Goal: Task Accomplishment & Management: Complete application form

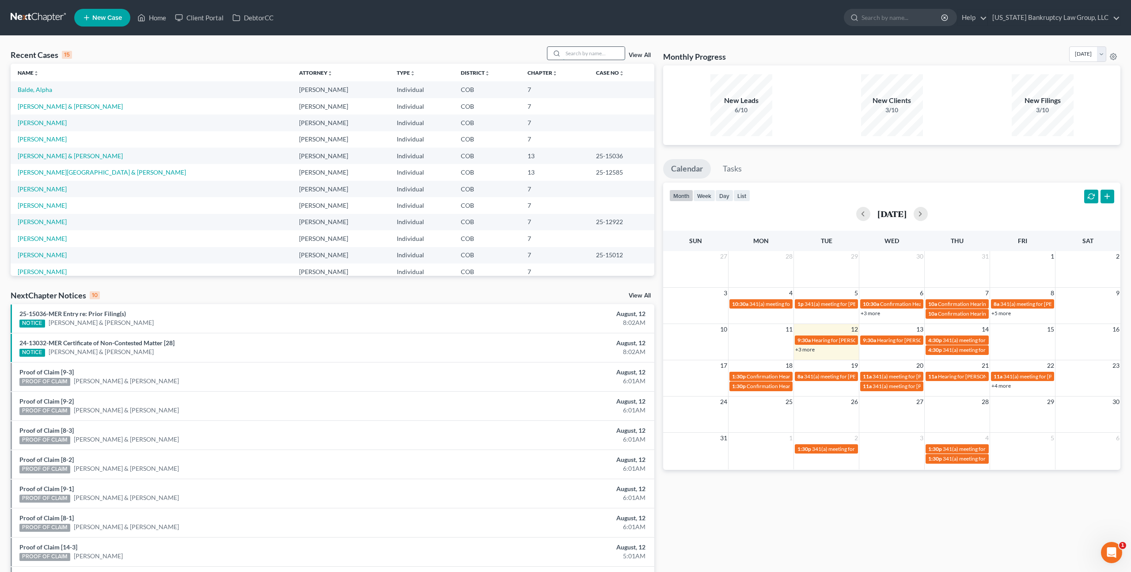
click at [578, 48] on input "search" at bounding box center [594, 53] width 62 height 13
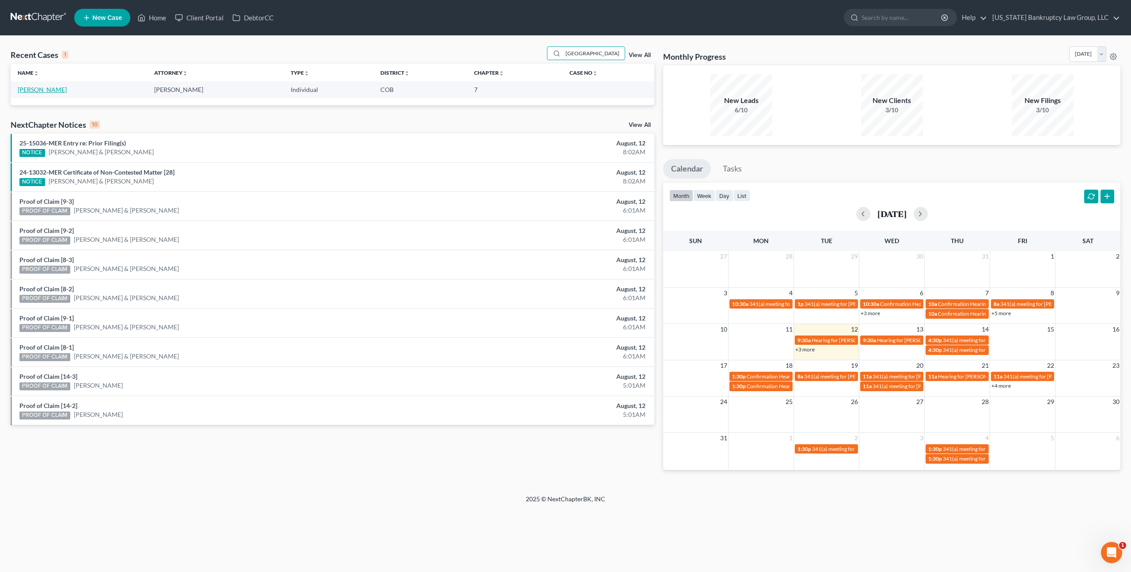
type input "[GEOGRAPHIC_DATA]"
click at [49, 89] on link "[PERSON_NAME]" at bounding box center [42, 90] width 49 height 8
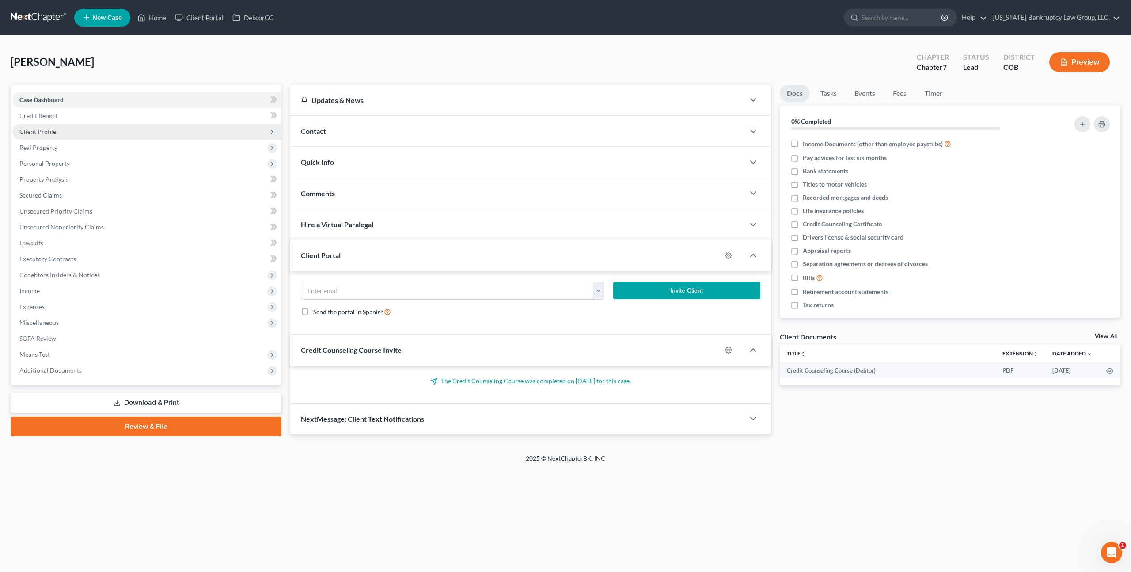
click at [58, 136] on span "Client Profile" at bounding box center [146, 132] width 269 height 16
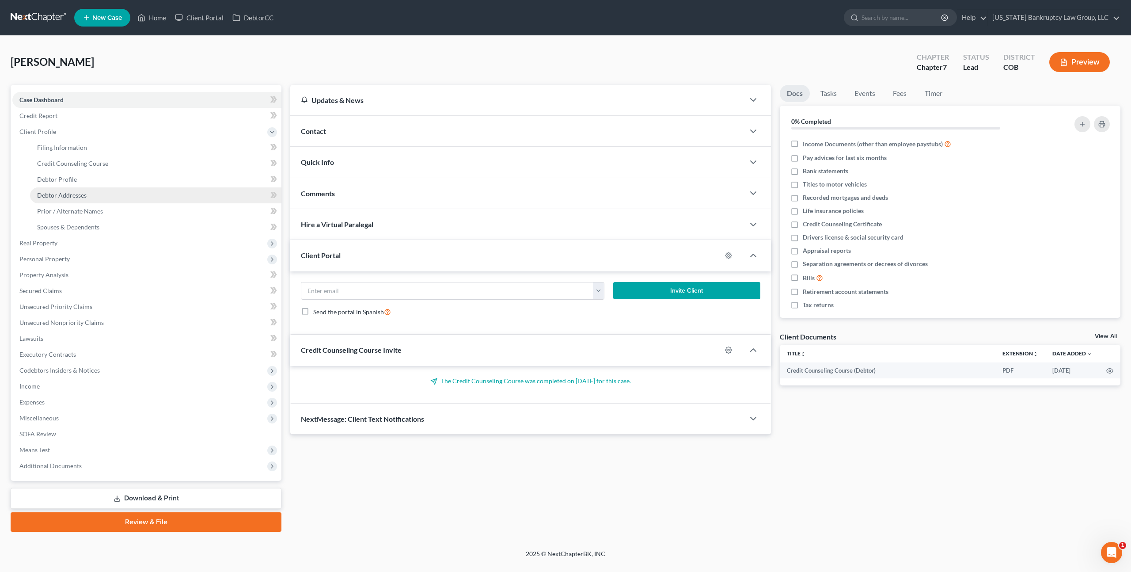
click at [67, 195] on span "Debtor Addresses" at bounding box center [61, 195] width 49 height 8
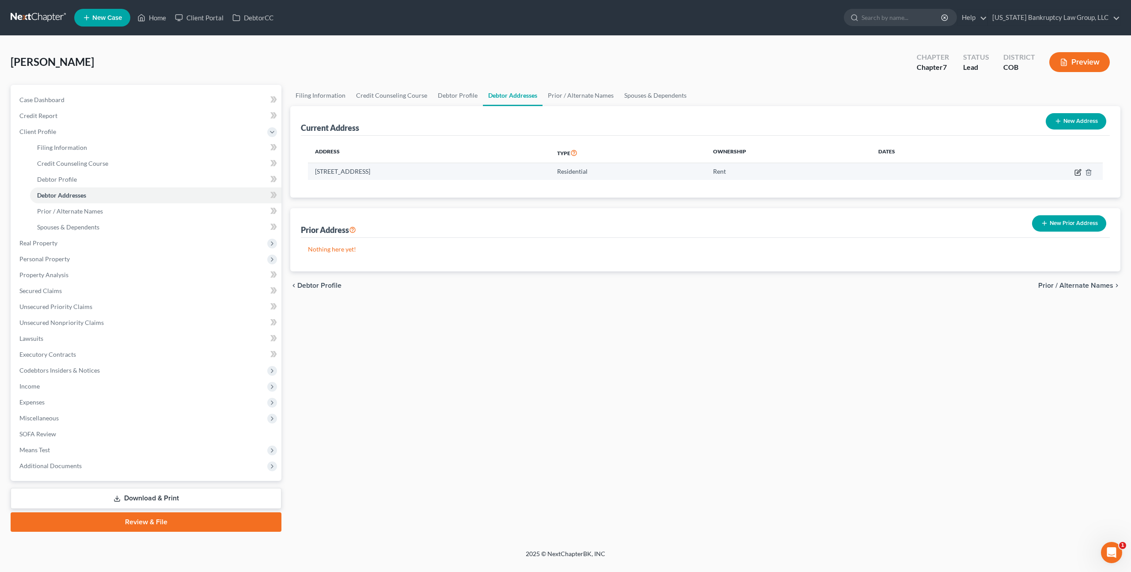
click at [1076, 170] on icon "button" at bounding box center [1077, 172] width 7 height 7
select select "5"
select select "0"
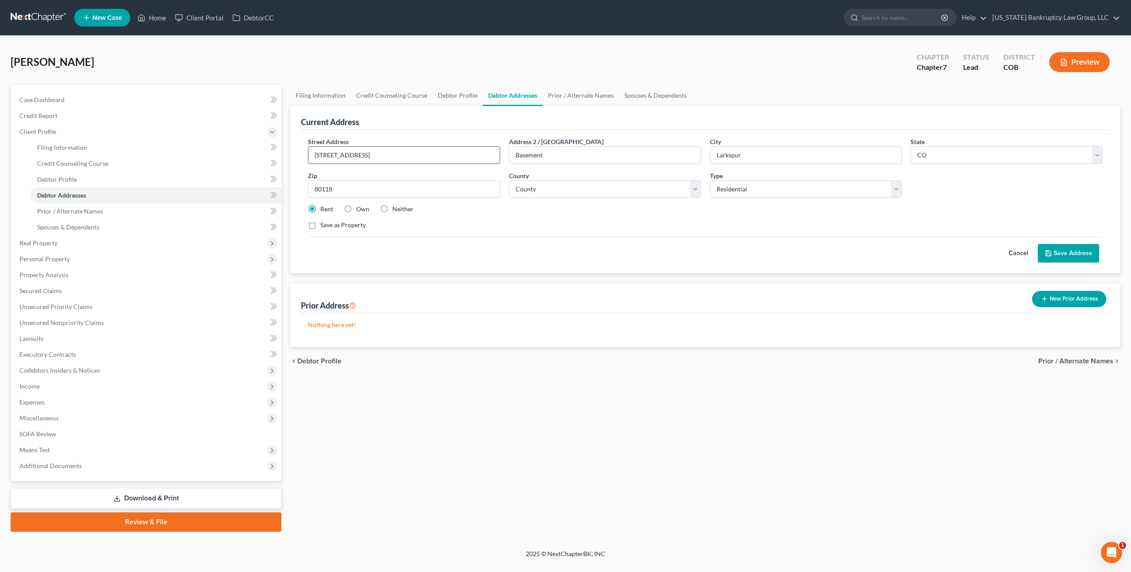
click at [337, 155] on input "[STREET_ADDRESS]" at bounding box center [403, 155] width 191 height 17
click at [354, 155] on input "[STREET_ADDRESS]" at bounding box center [403, 155] width 191 height 17
click at [371, 156] on input "[STREET_ADDRESS]" at bounding box center [403, 155] width 191 height 17
type input "[STREET_ADDRESS]"
click at [532, 151] on input "Basement" at bounding box center [604, 155] width 191 height 17
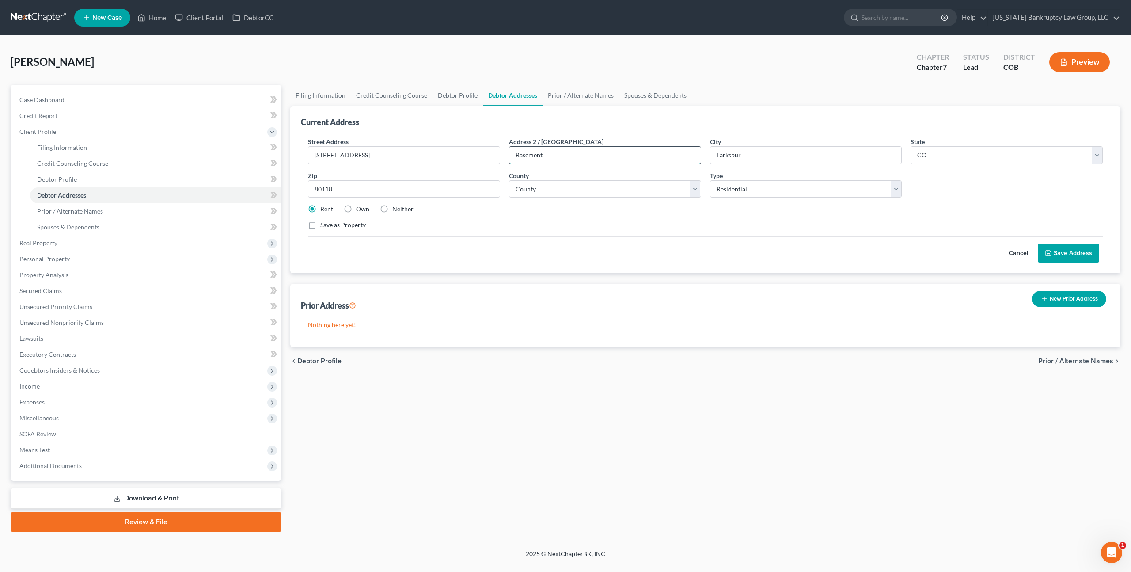
click at [532, 151] on input "Basement" at bounding box center [604, 155] width 191 height 17
click at [1052, 247] on button "Save Address" at bounding box center [1068, 253] width 61 height 19
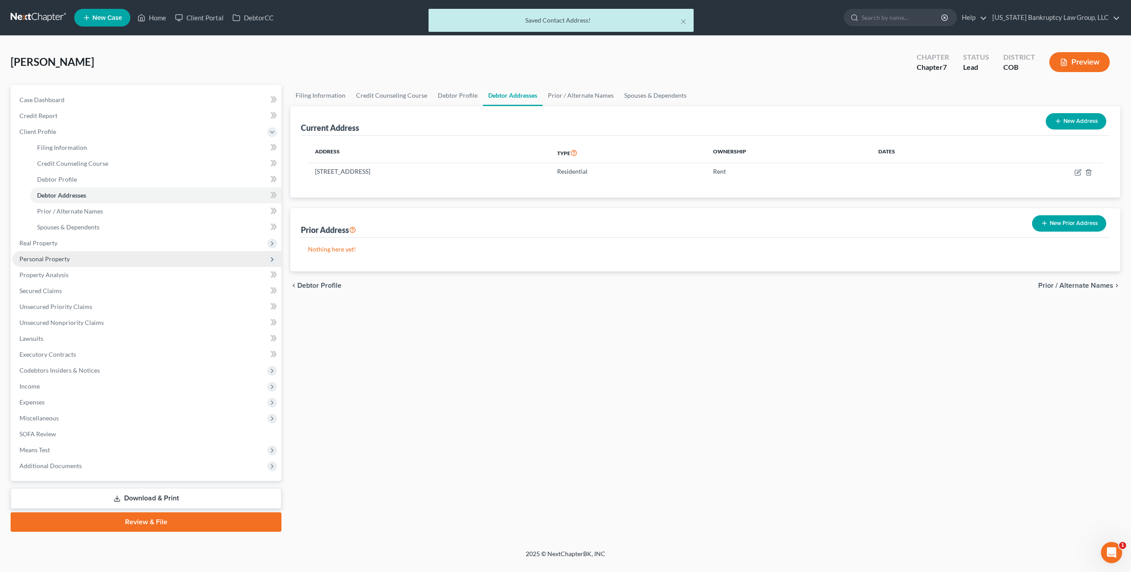
click at [61, 261] on span "Personal Property" at bounding box center [44, 259] width 50 height 8
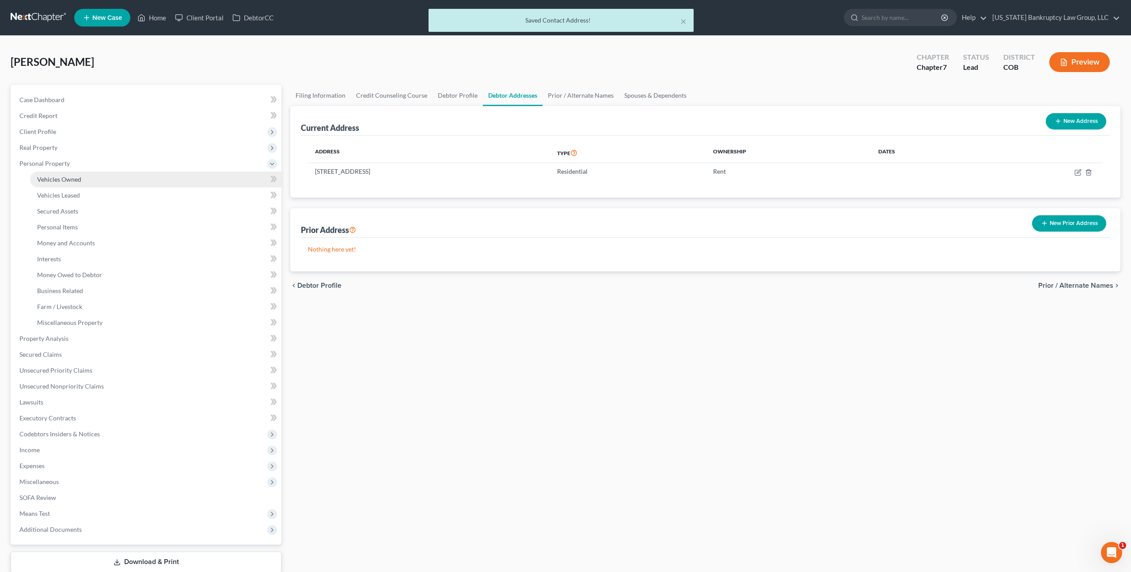
click at [77, 180] on span "Vehicles Owned" at bounding box center [59, 179] width 44 height 8
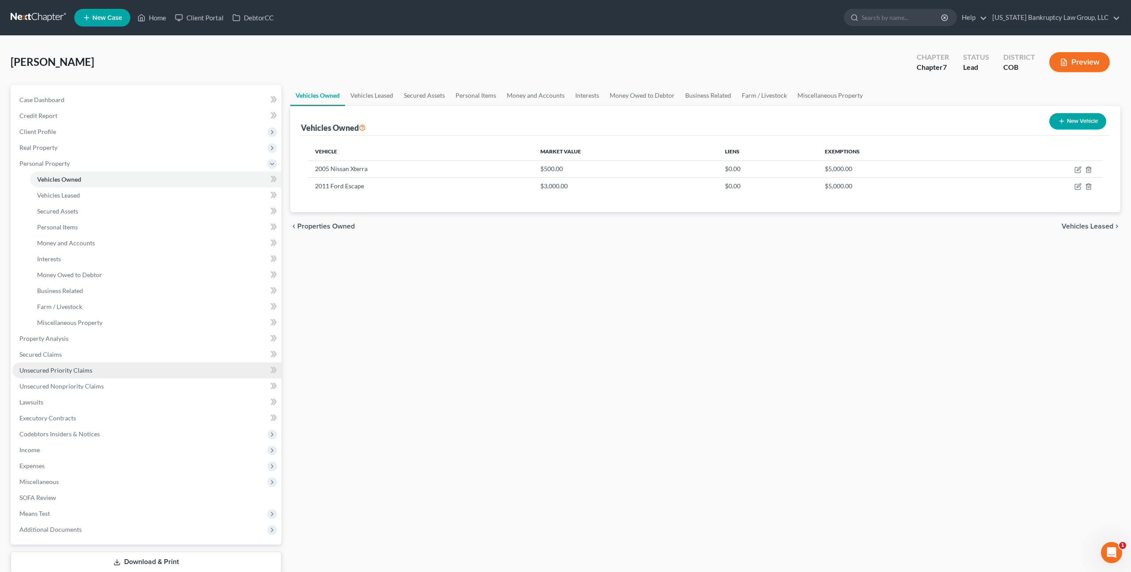
click at [80, 370] on span "Unsecured Priority Claims" at bounding box center [55, 370] width 73 height 8
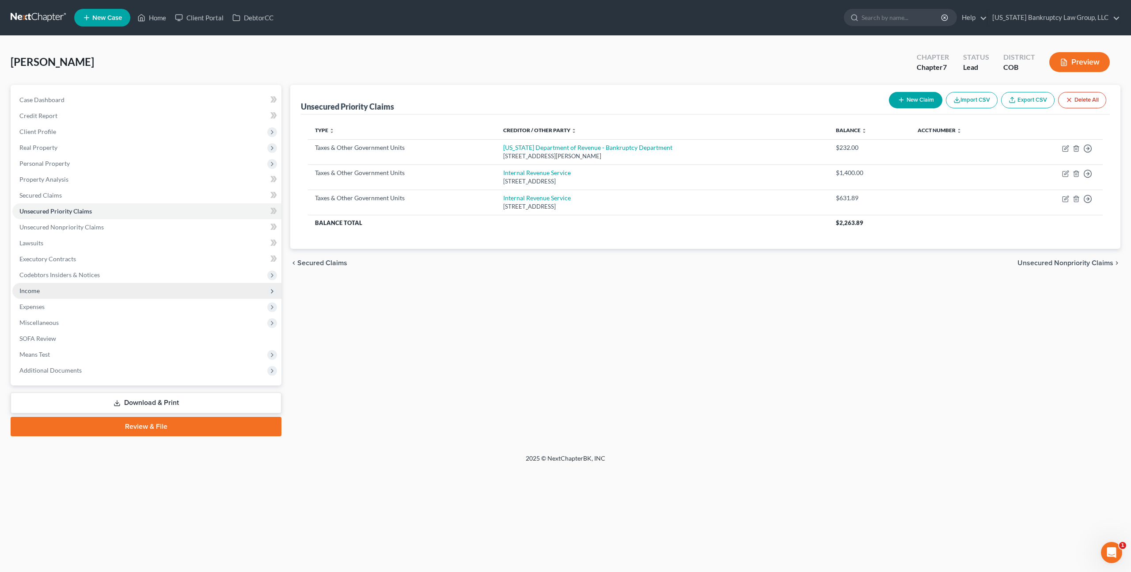
click at [54, 296] on span "Income" at bounding box center [146, 291] width 269 height 16
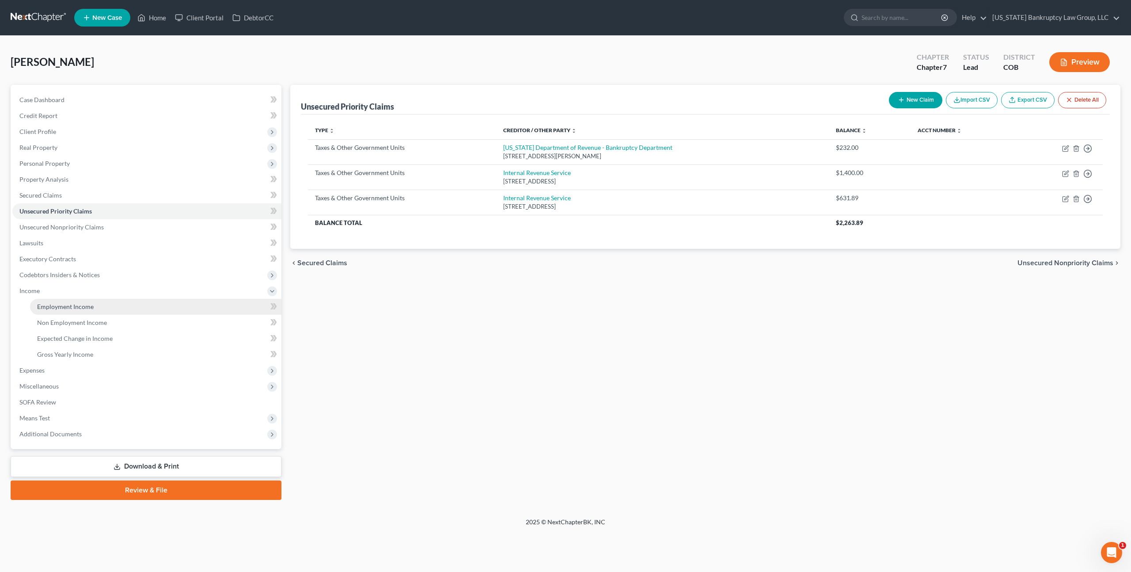
click at [63, 303] on span "Employment Income" at bounding box center [65, 307] width 57 height 8
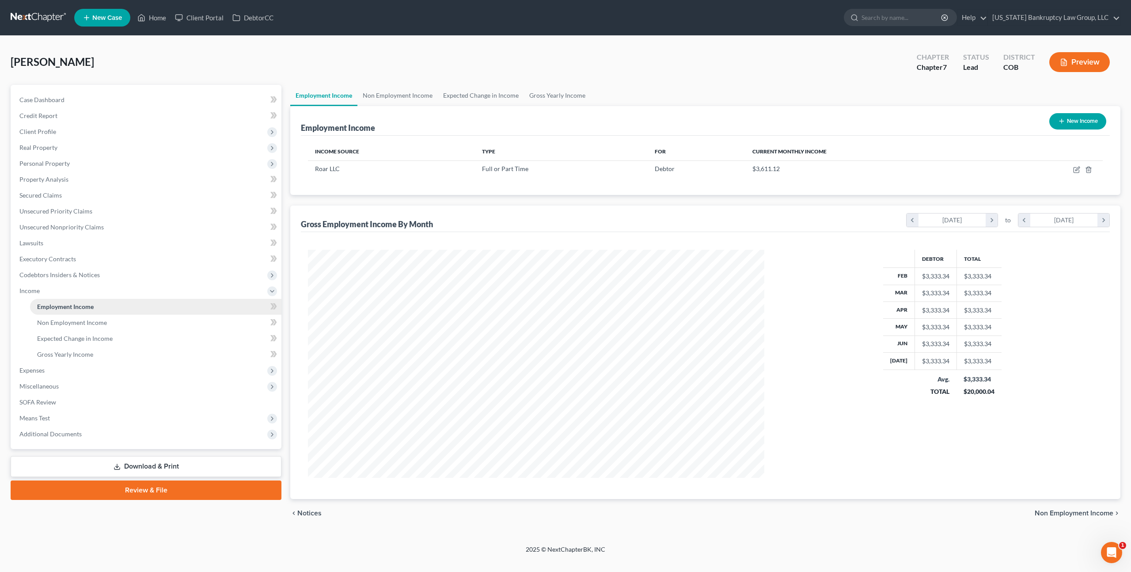
scroll to position [228, 474]
click at [1076, 168] on icon "button" at bounding box center [1077, 169] width 4 height 4
select select "0"
select select "4"
select select "2"
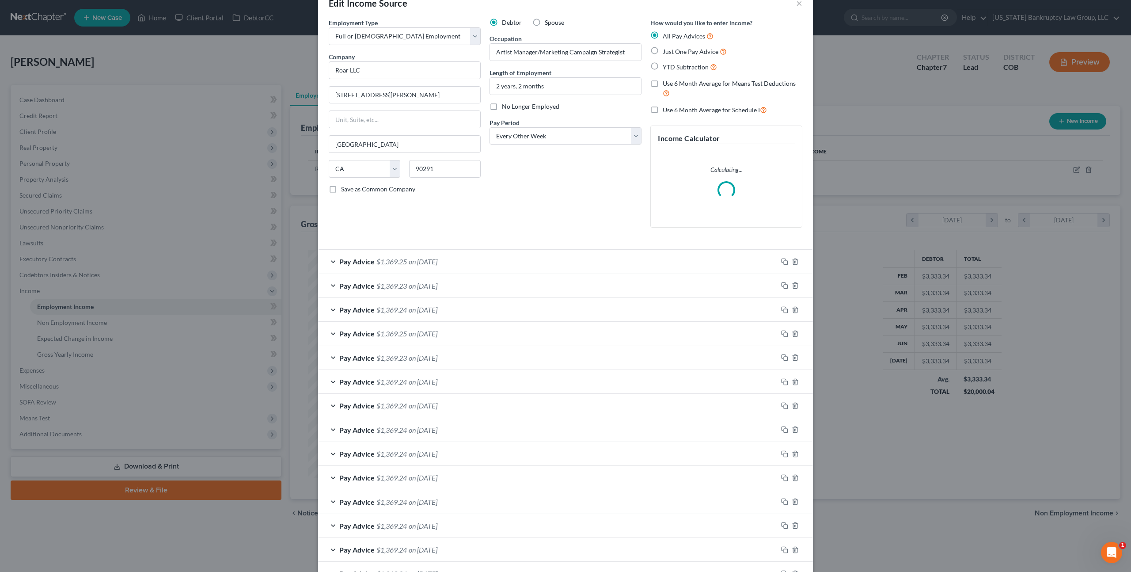
scroll to position [0, 0]
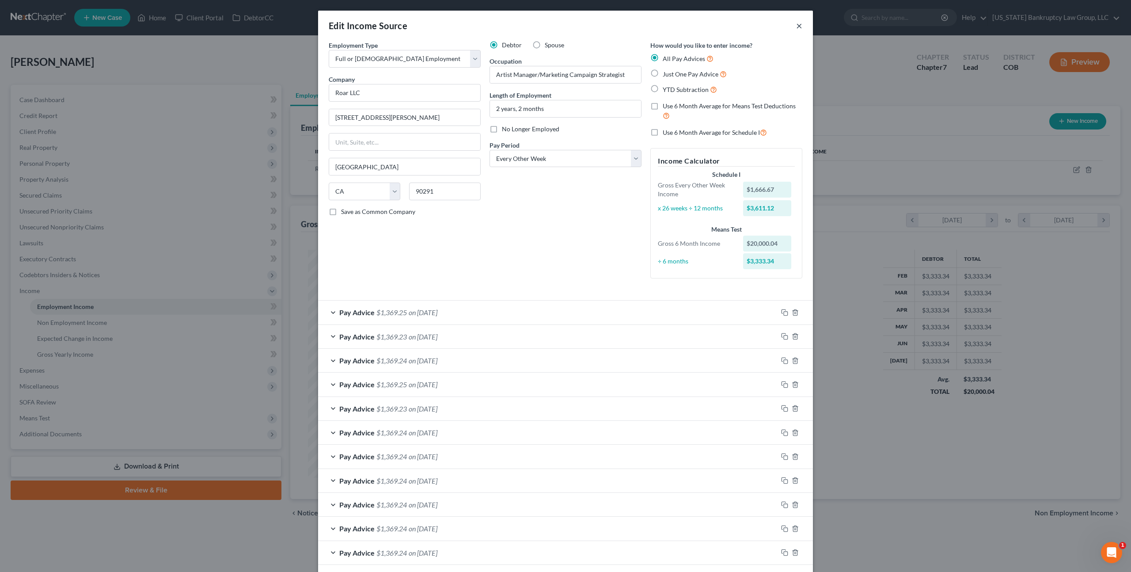
click at [800, 22] on button "×" at bounding box center [799, 25] width 6 height 11
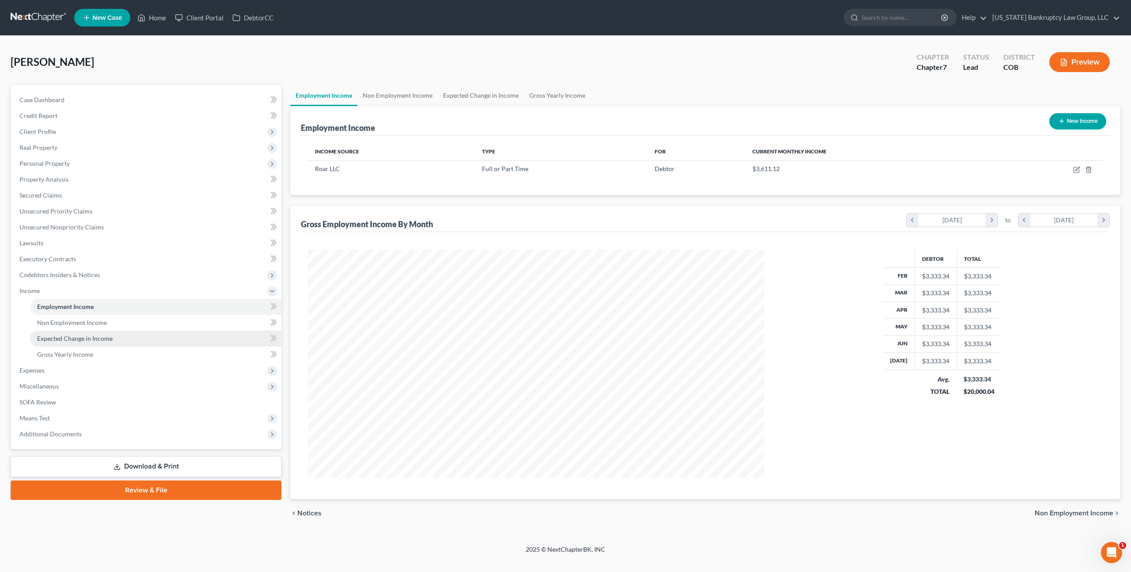
click at [103, 338] on span "Expected Change in Income" at bounding box center [75, 338] width 76 height 8
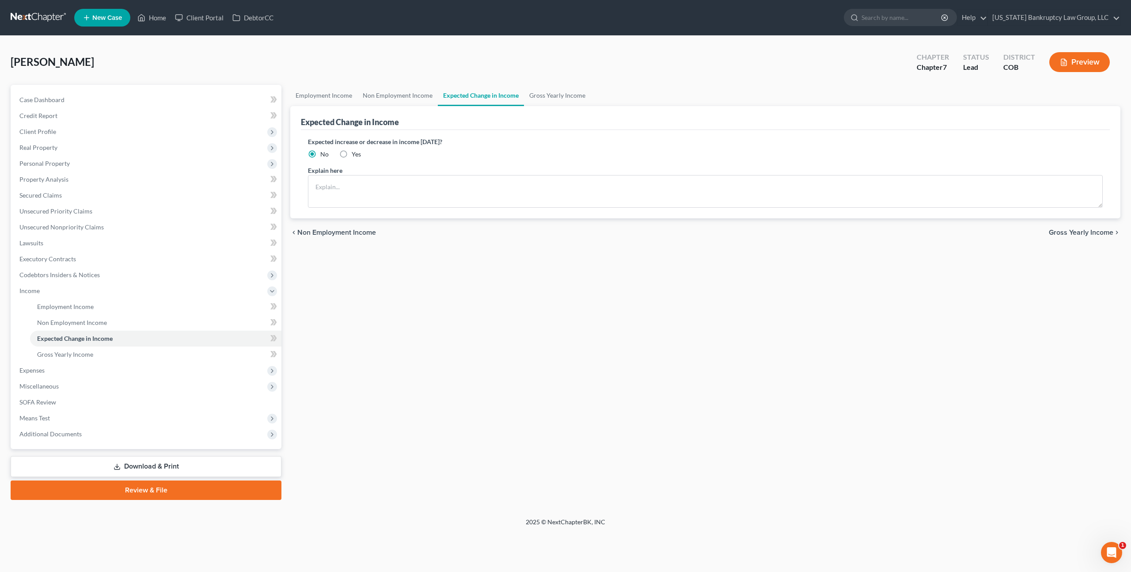
click at [352, 154] on label "Yes" at bounding box center [356, 154] width 9 height 9
click at [355, 154] on input "Yes" at bounding box center [358, 153] width 6 height 6
radio input "true"
click at [339, 186] on textarea at bounding box center [705, 191] width 795 height 33
type textarea "[PERSON_NAME]'s last day of employment of [DATE]."
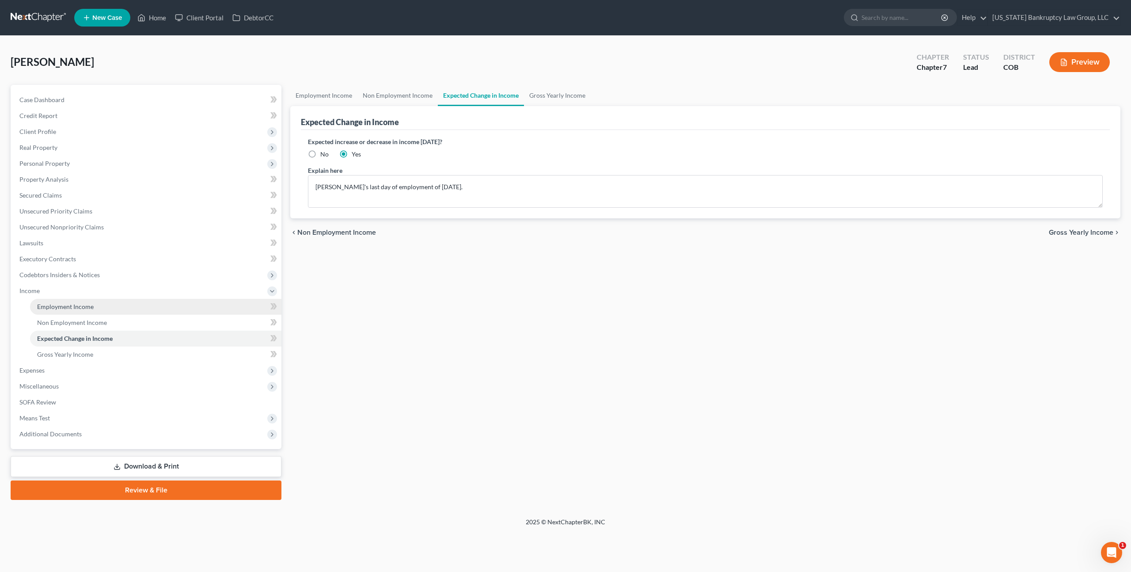
click at [107, 308] on link "Employment Income" at bounding box center [155, 307] width 251 height 16
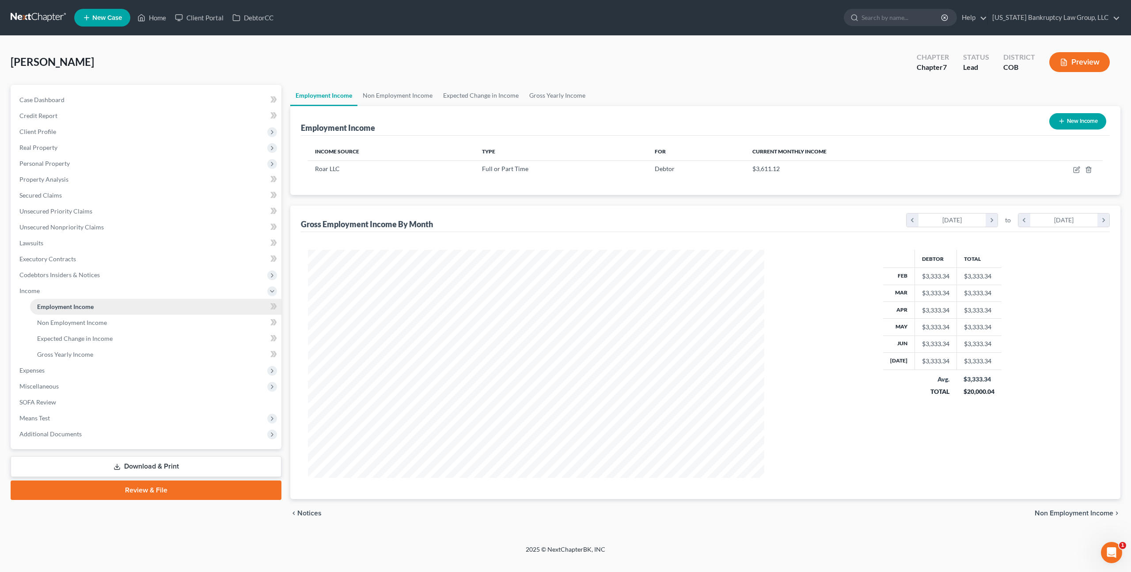
scroll to position [228, 474]
click at [66, 178] on span "Property Analysis" at bounding box center [43, 179] width 49 height 8
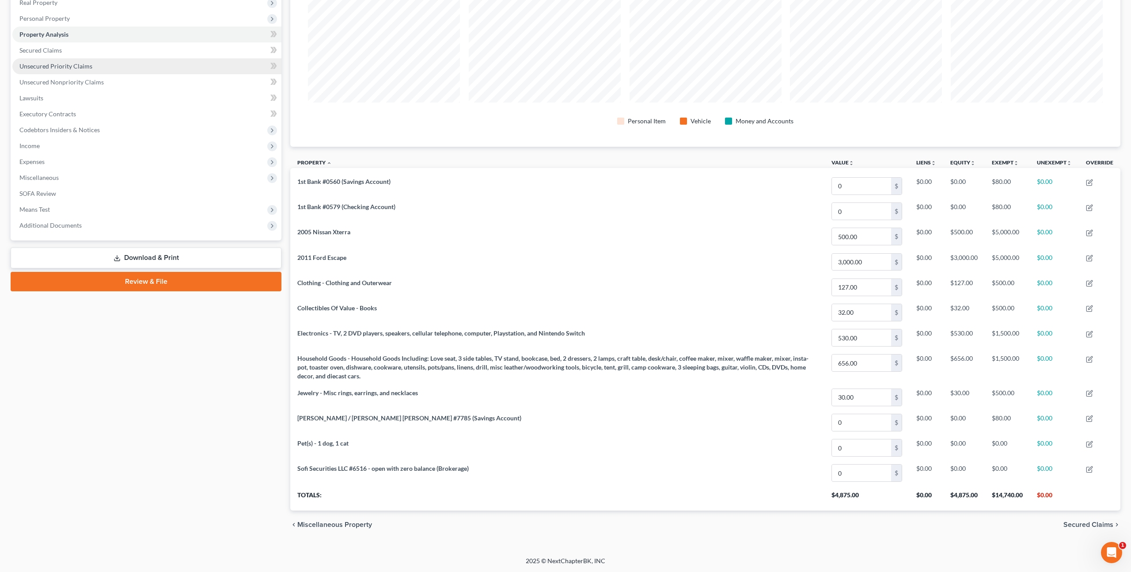
click at [82, 65] on span "Unsecured Priority Claims" at bounding box center [55, 66] width 73 height 8
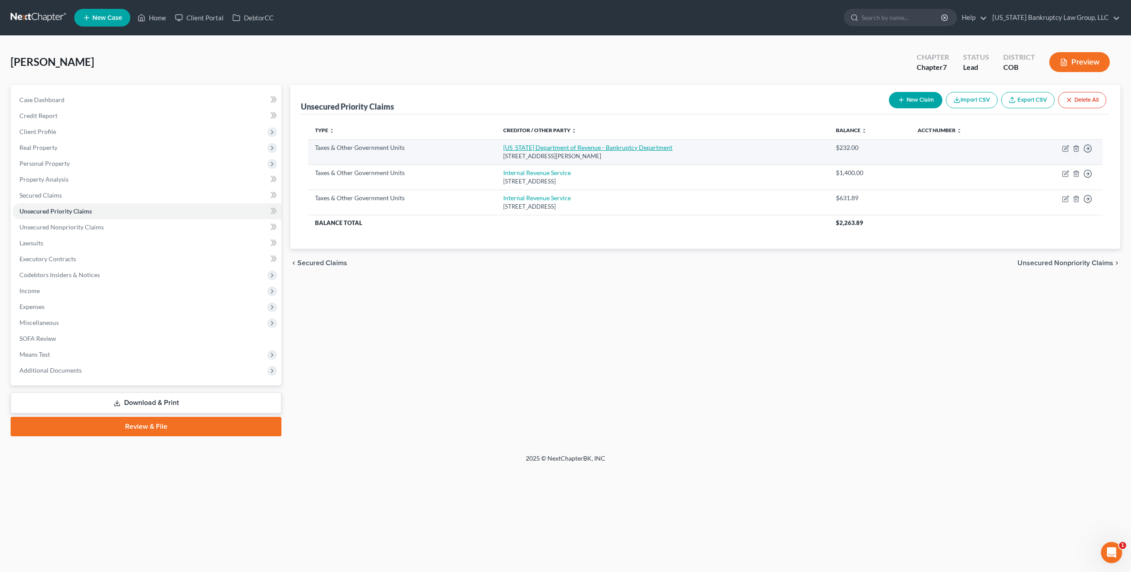
click at [558, 147] on link "[US_STATE] Department of Revenue - Bankruptcy Department" at bounding box center [587, 148] width 169 height 8
select select "2"
select select "5"
select select "0"
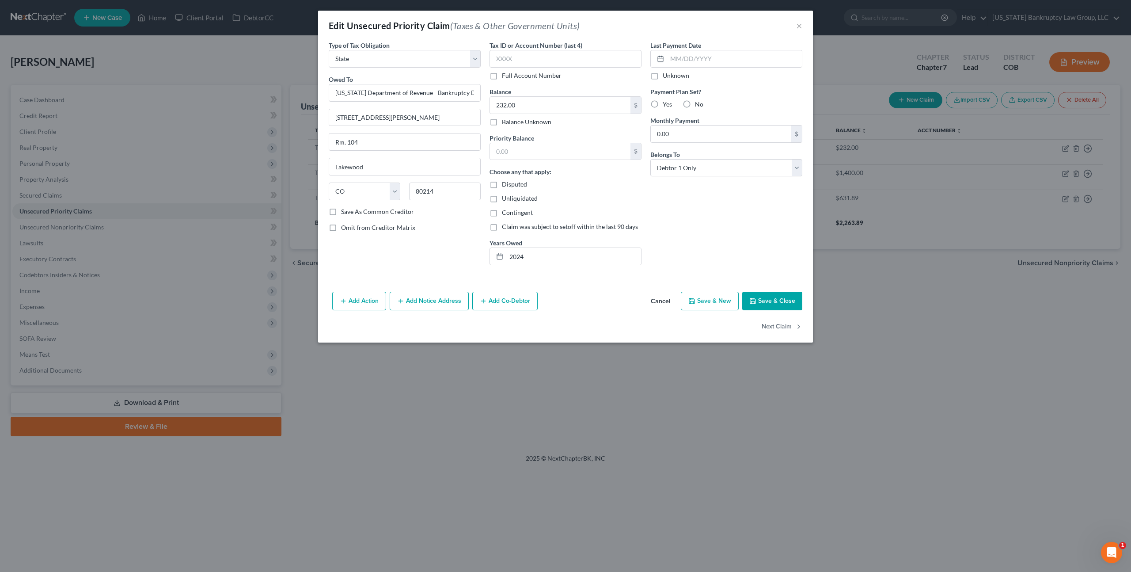
click at [656, 300] on button "Cancel" at bounding box center [661, 301] width 34 height 18
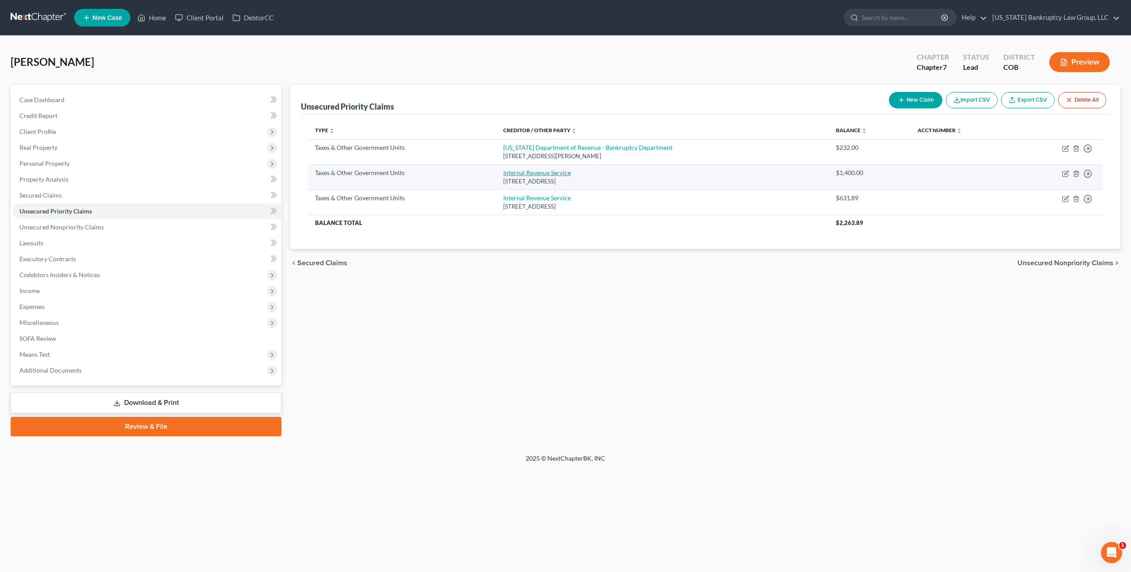
click at [542, 173] on link "Internal Revenue Service" at bounding box center [537, 173] width 68 height 8
select select "0"
select select "39"
select select "0"
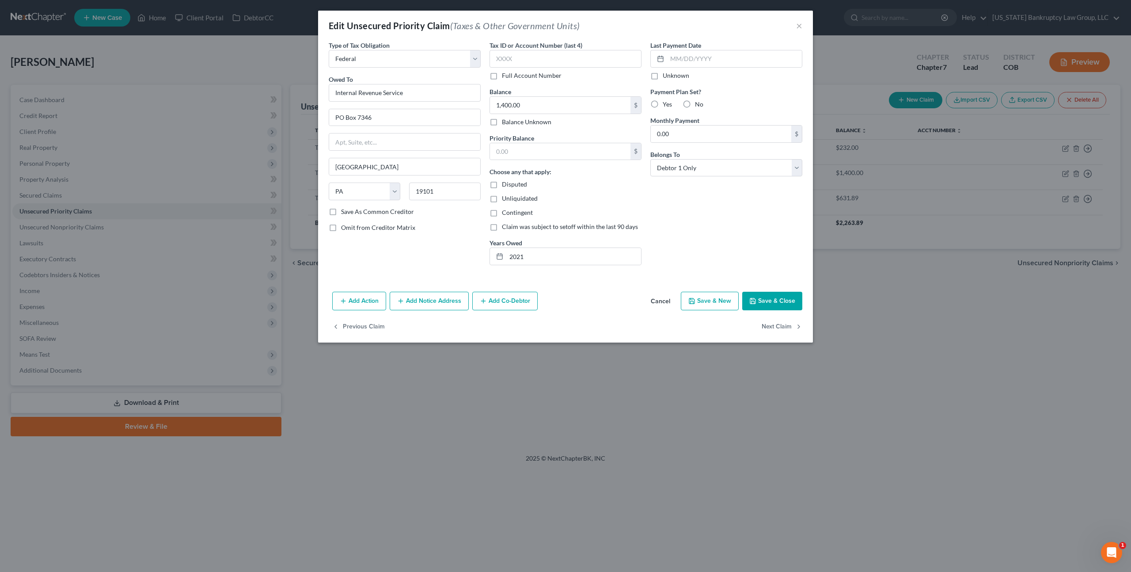
click at [657, 305] on button "Cancel" at bounding box center [661, 301] width 34 height 18
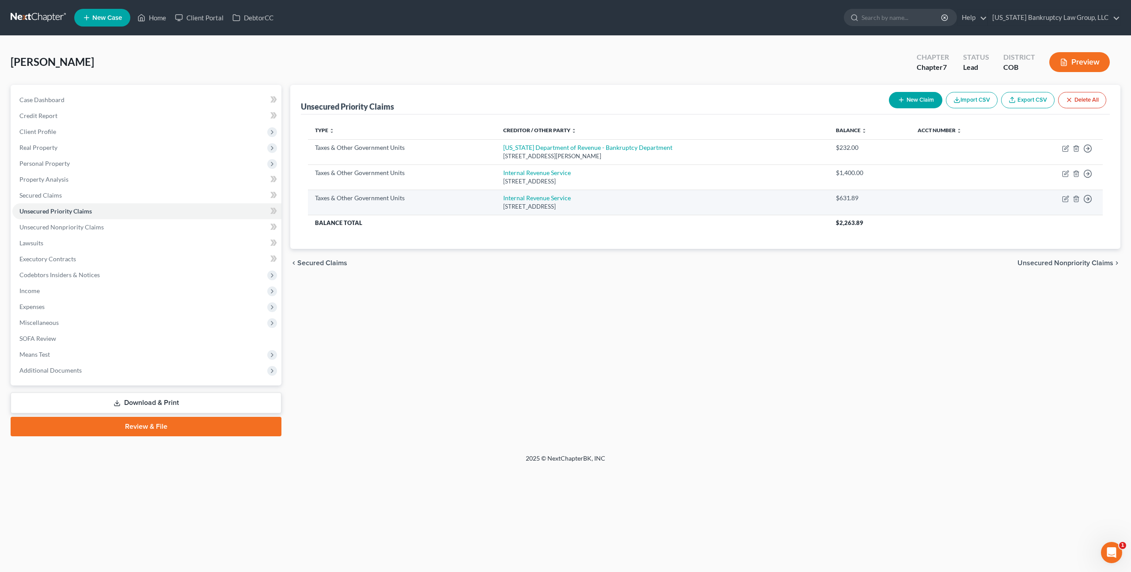
click at [548, 201] on td "Internal Revenue Service [STREET_ADDRESS]" at bounding box center [662, 201] width 333 height 25
click at [549, 197] on link "Internal Revenue Service" at bounding box center [537, 198] width 68 height 8
select select "0"
select select "39"
select select "0"
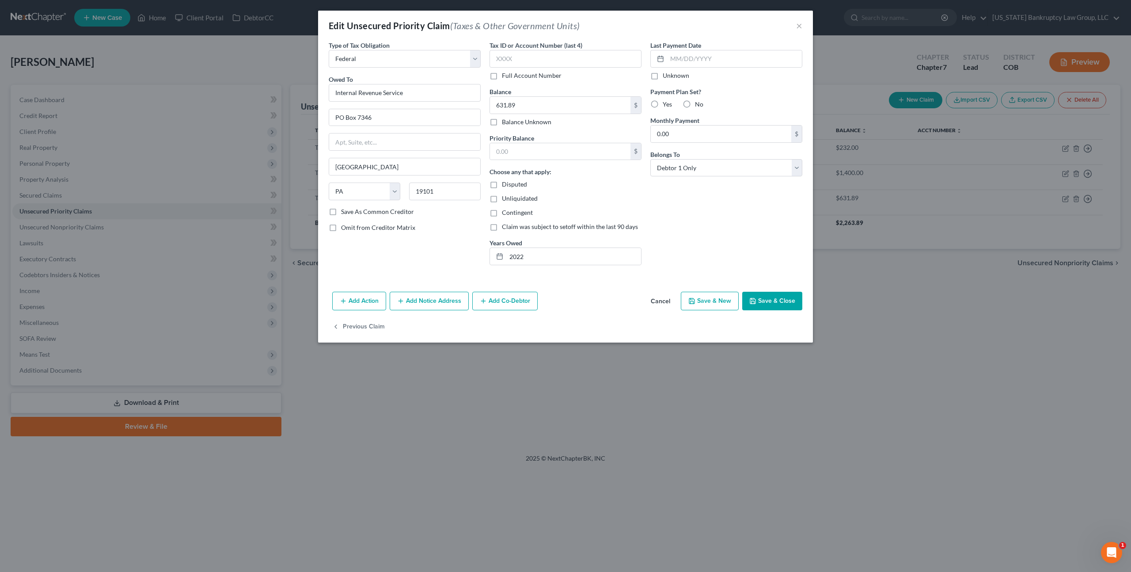
click at [656, 298] on button "Cancel" at bounding box center [661, 301] width 34 height 18
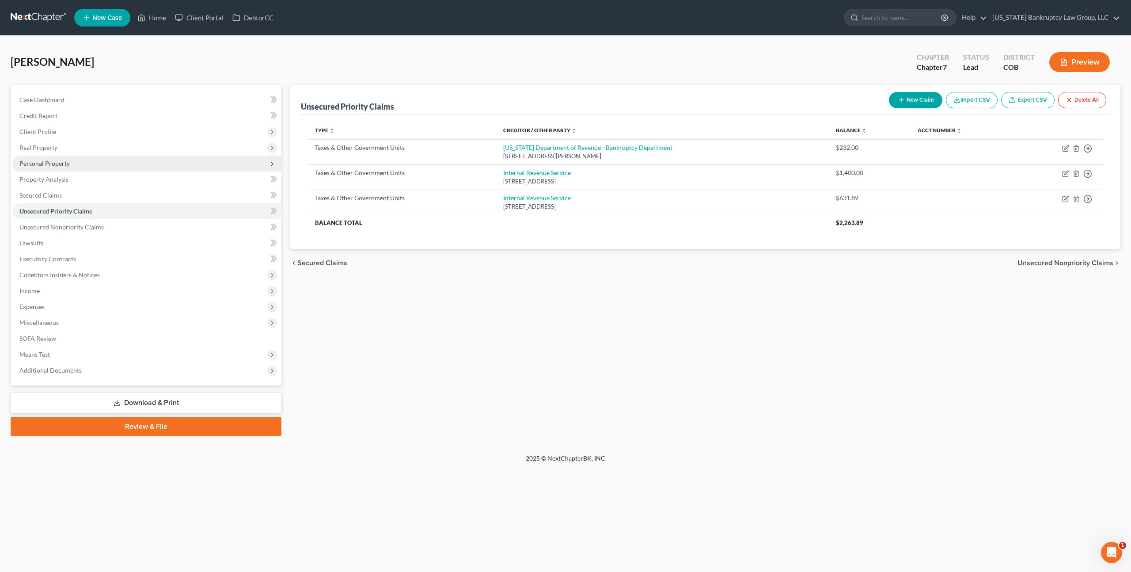
click at [61, 160] on span "Personal Property" at bounding box center [44, 163] width 50 height 8
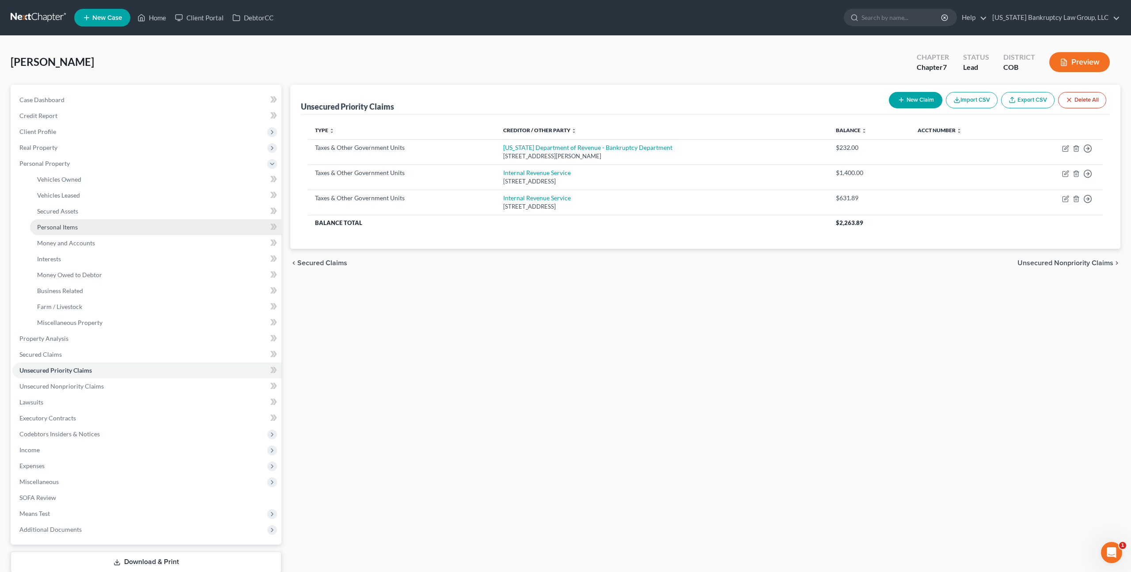
click at [73, 230] on link "Personal Items" at bounding box center [155, 227] width 251 height 16
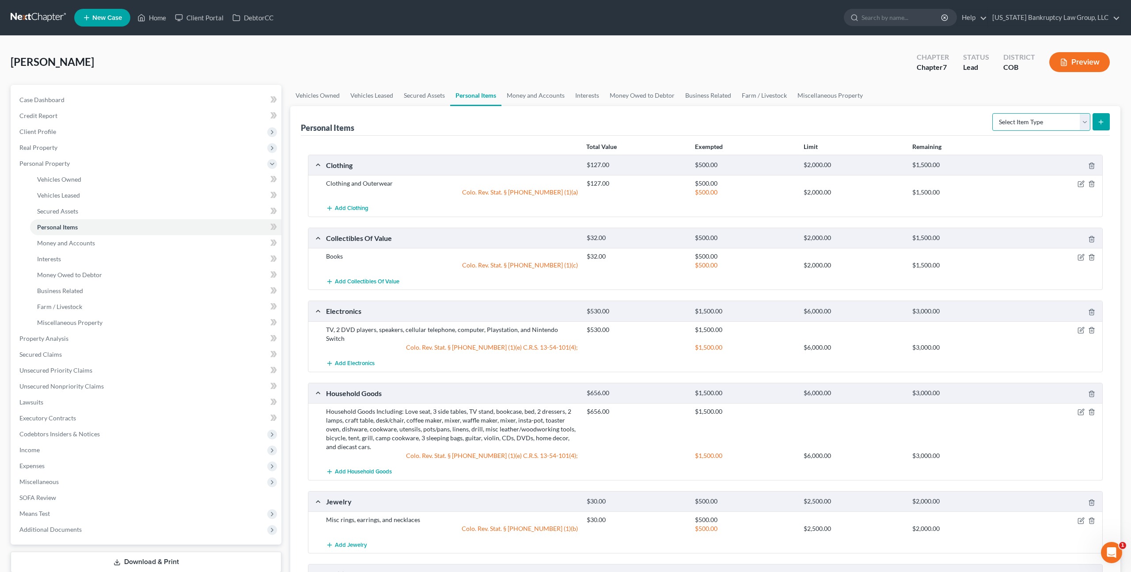
click at [1019, 121] on select "Select Item Type Clothing Collectibles Of Value Electronics Firearms Household …" at bounding box center [1041, 122] width 98 height 18
select select "firearms"
click at [993, 113] on select "Select Item Type Clothing Collectibles Of Value Electronics Firearms Household …" at bounding box center [1041, 122] width 98 height 18
click at [1103, 117] on button "submit" at bounding box center [1100, 121] width 17 height 17
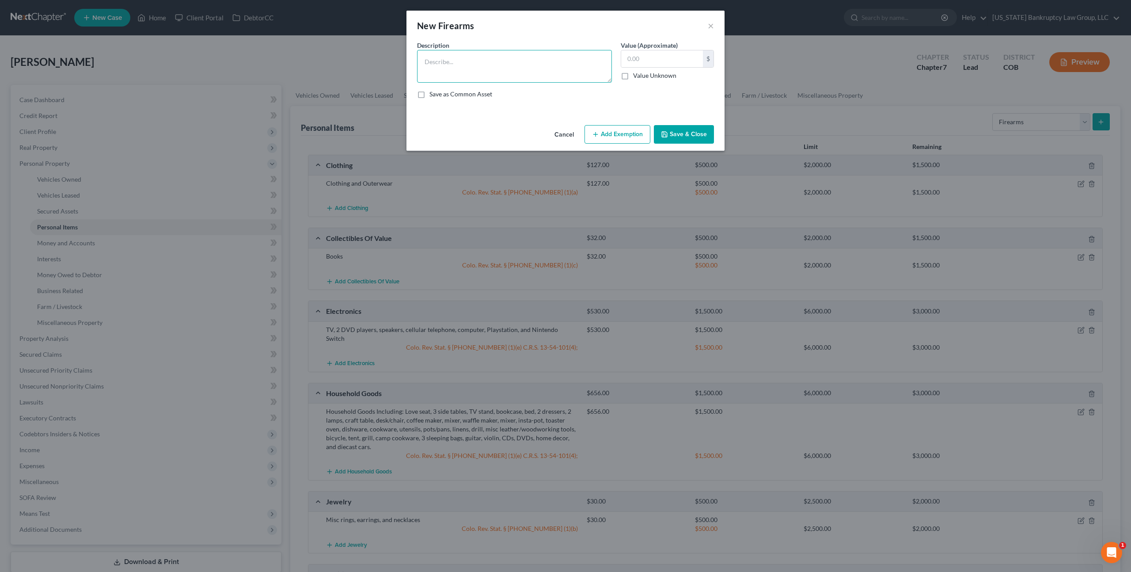
click at [447, 66] on textarea at bounding box center [514, 66] width 195 height 33
type textarea "Springfield XDS 9mm"
type input "250.00"
click at [614, 134] on button "Add Exemption" at bounding box center [617, 134] width 66 height 19
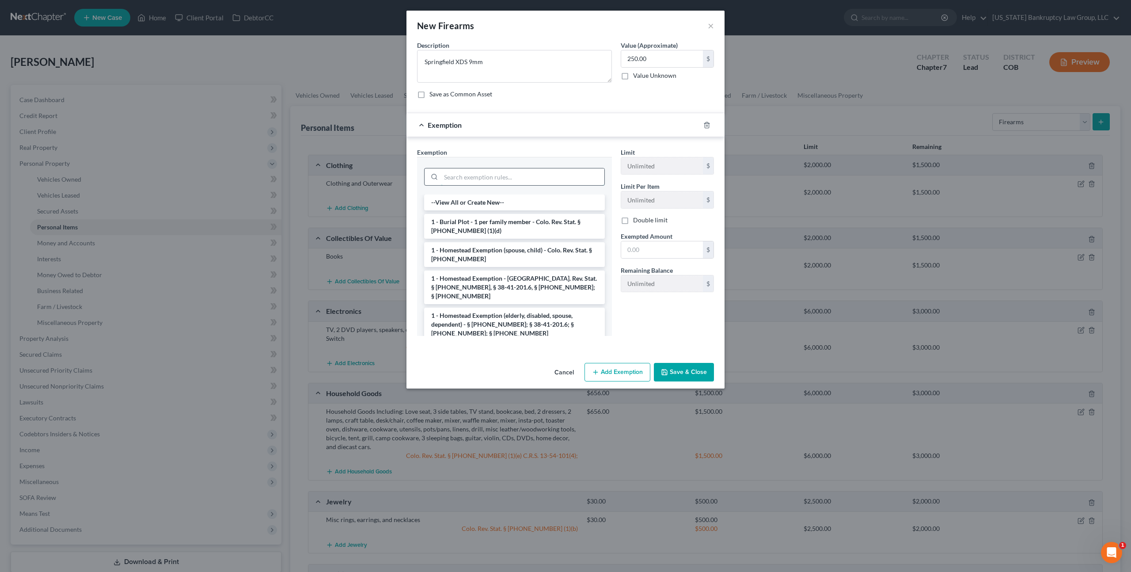
click at [554, 180] on input "search" at bounding box center [522, 176] width 163 height 17
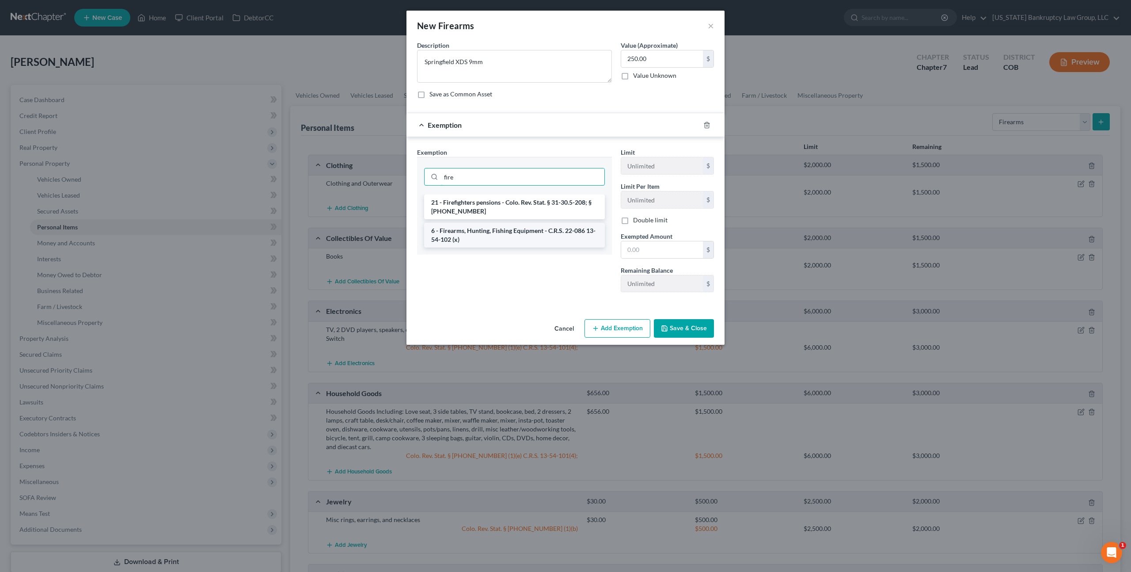
type input "fire"
click at [535, 235] on li "6 - Firearms, Hunting, Fishing Equipment - C.R.S. 22-086 13-54-102 (x)" at bounding box center [514, 235] width 181 height 25
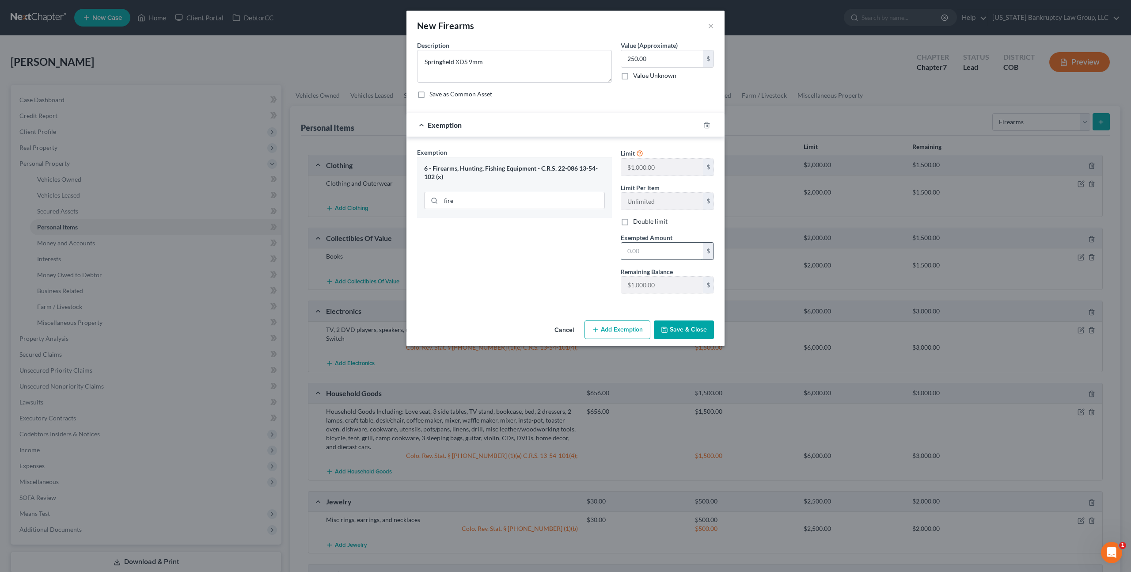
click at [629, 248] on input "text" at bounding box center [662, 250] width 82 height 17
type input "250.00"
click at [631, 61] on input "250.00" at bounding box center [662, 58] width 82 height 17
type input "125.00"
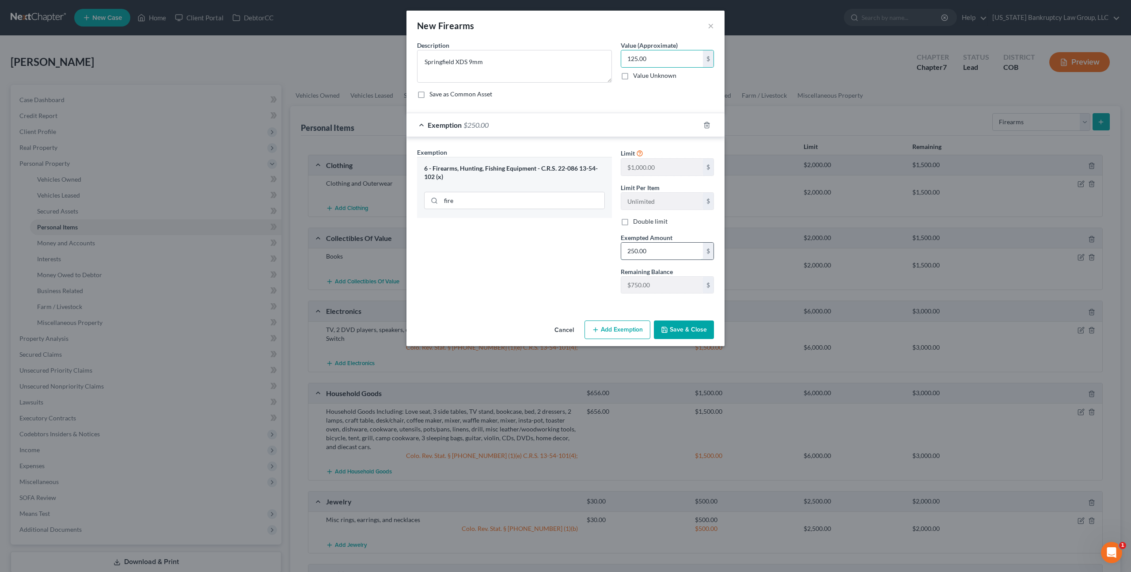
click at [638, 253] on input "250.00" at bounding box center [662, 250] width 82 height 17
type input "125.00"
click at [679, 330] on button "Save & Close" at bounding box center [684, 329] width 60 height 19
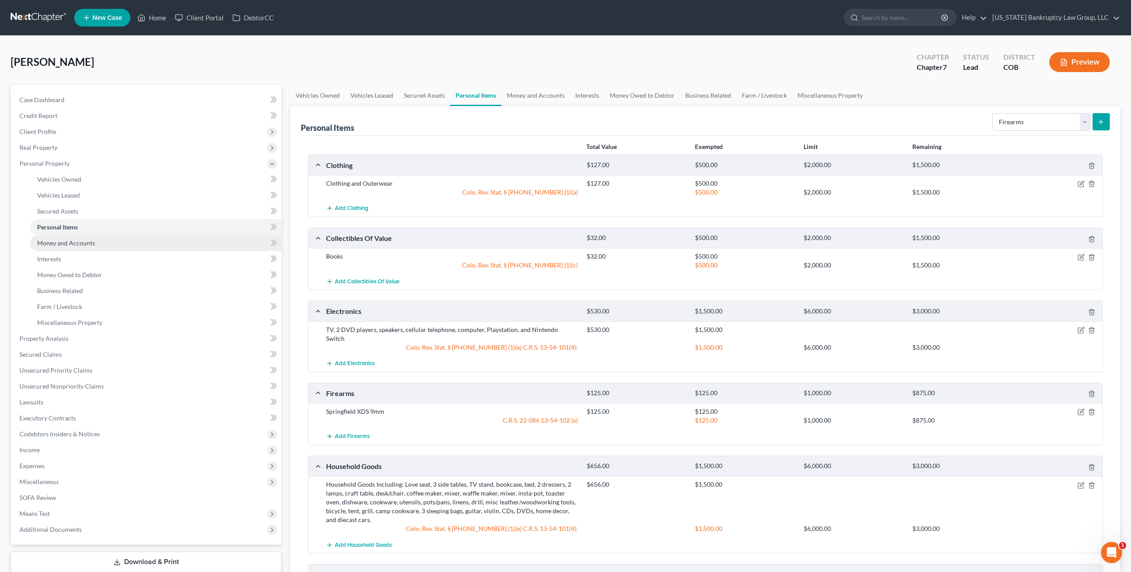
click at [88, 242] on span "Money and Accounts" at bounding box center [66, 243] width 58 height 8
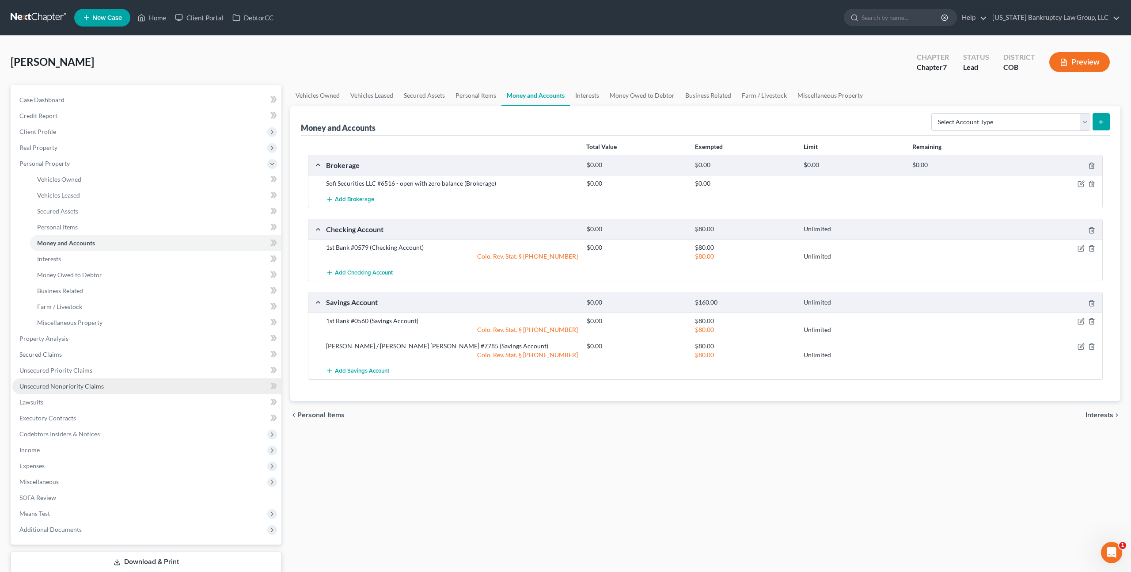
click at [72, 385] on span "Unsecured Nonpriority Claims" at bounding box center [61, 386] width 84 height 8
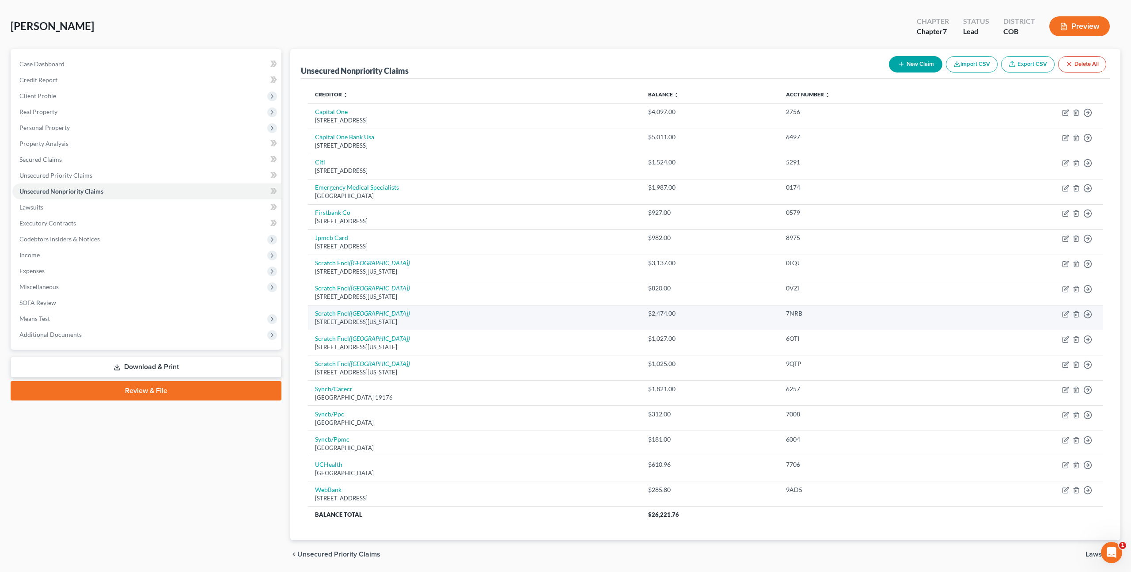
scroll to position [38, 0]
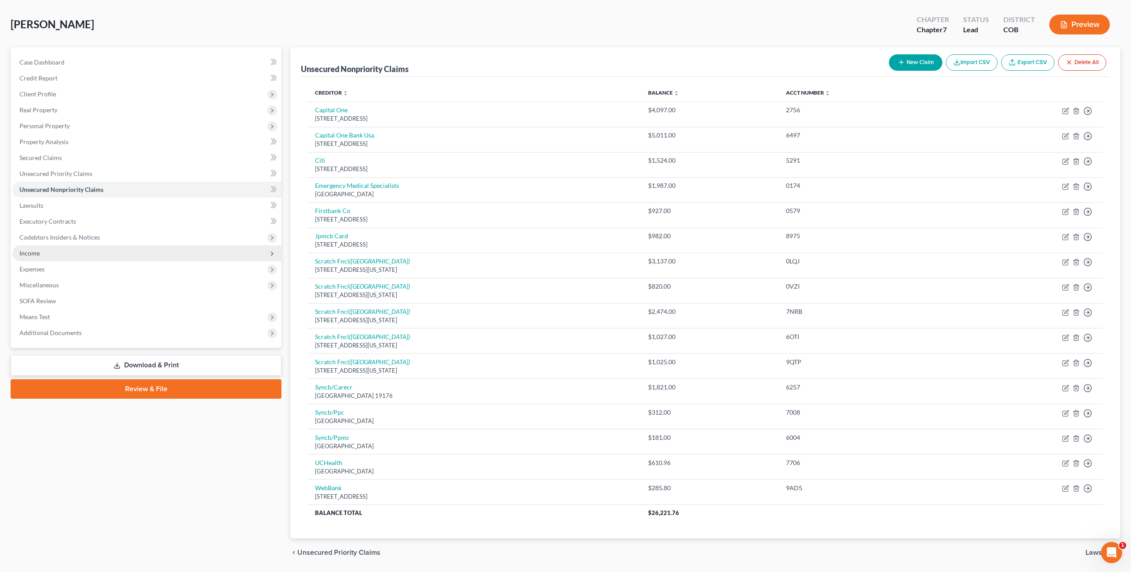
click at [38, 251] on span "Income" at bounding box center [29, 253] width 20 height 8
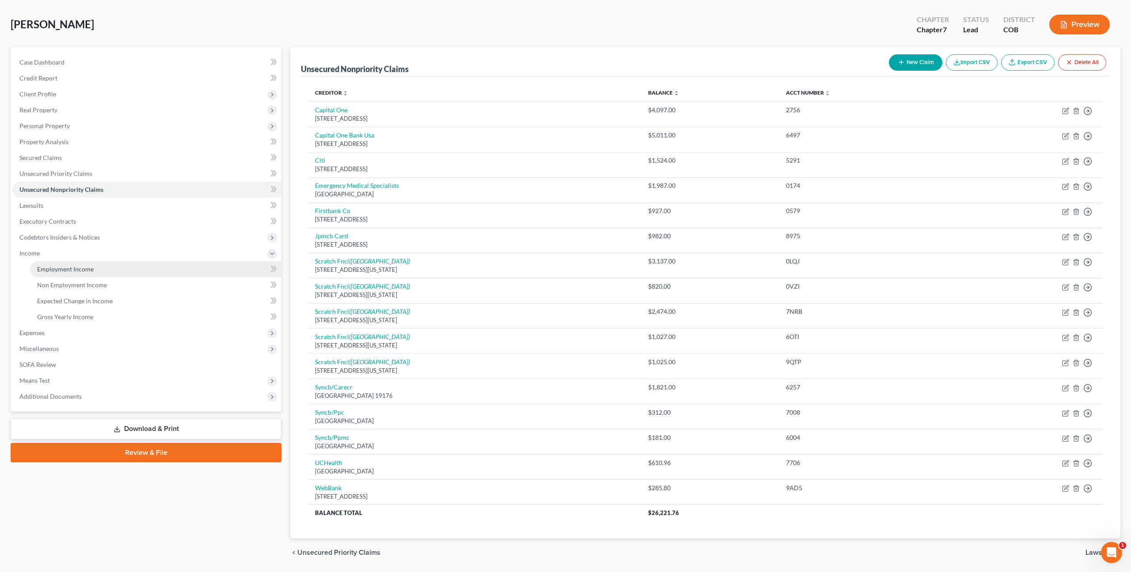
click at [65, 263] on link "Employment Income" at bounding box center [155, 269] width 251 height 16
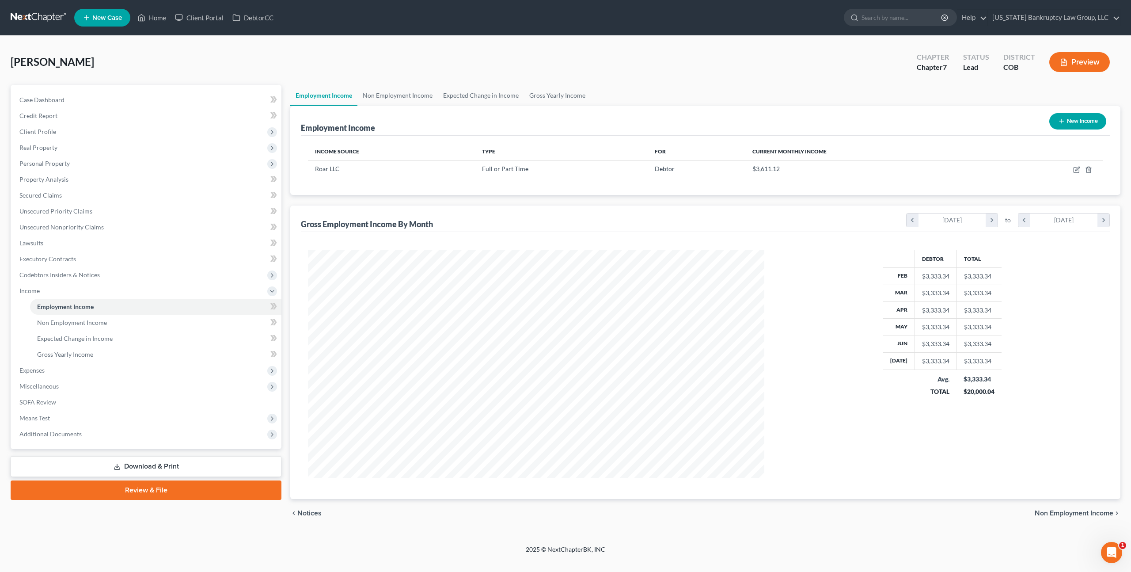
scroll to position [228, 474]
click at [409, 95] on link "Non Employment Income" at bounding box center [397, 95] width 80 height 21
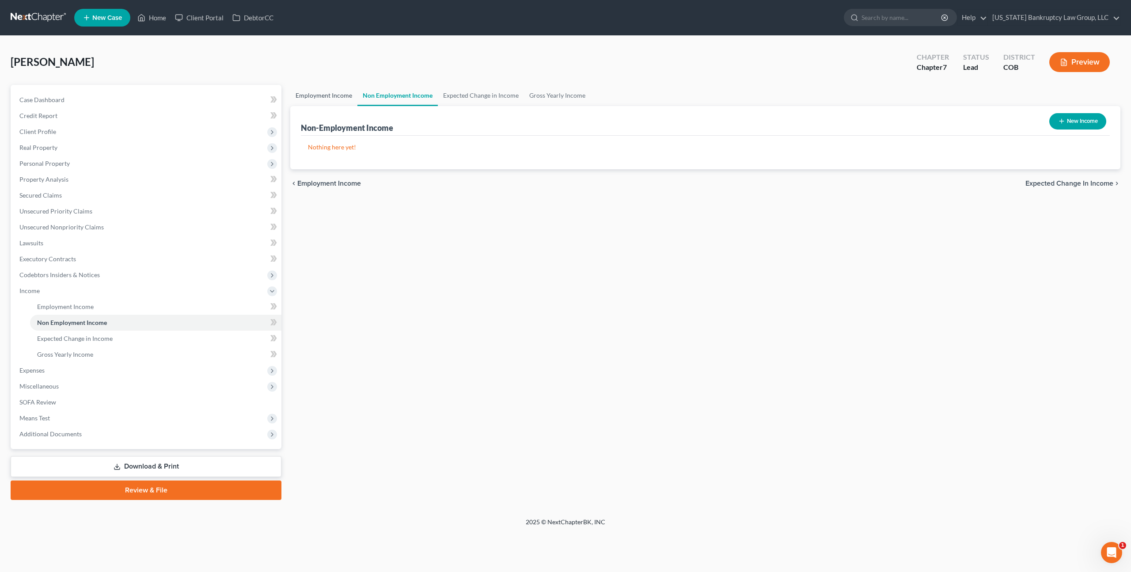
click at [343, 93] on link "Employment Income" at bounding box center [323, 95] width 67 height 21
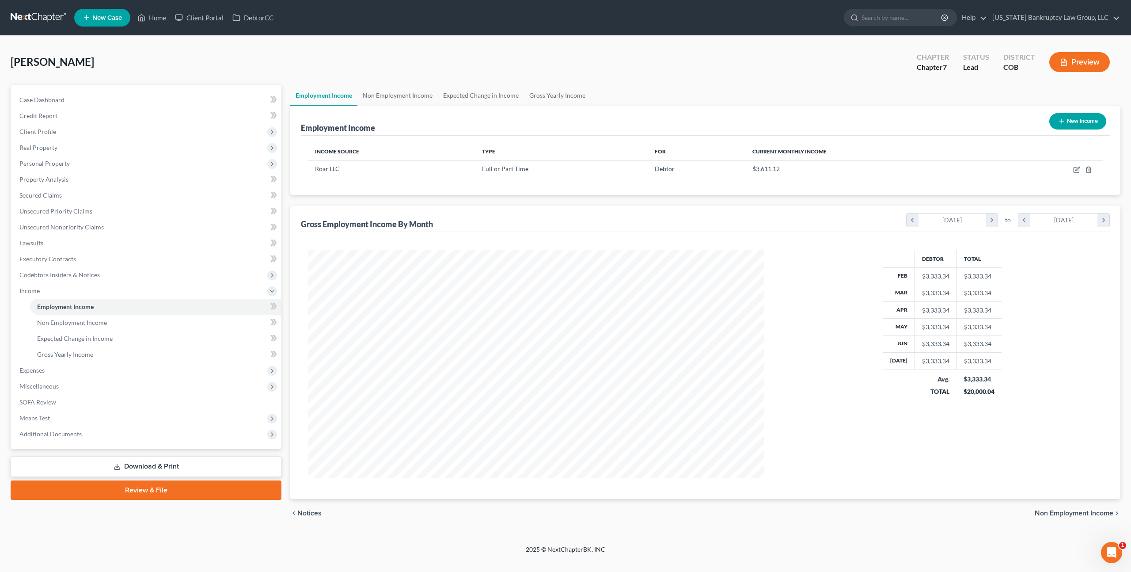
scroll to position [228, 474]
click at [1078, 167] on icon "button" at bounding box center [1076, 169] width 7 height 7
select select "0"
select select "4"
select select "2"
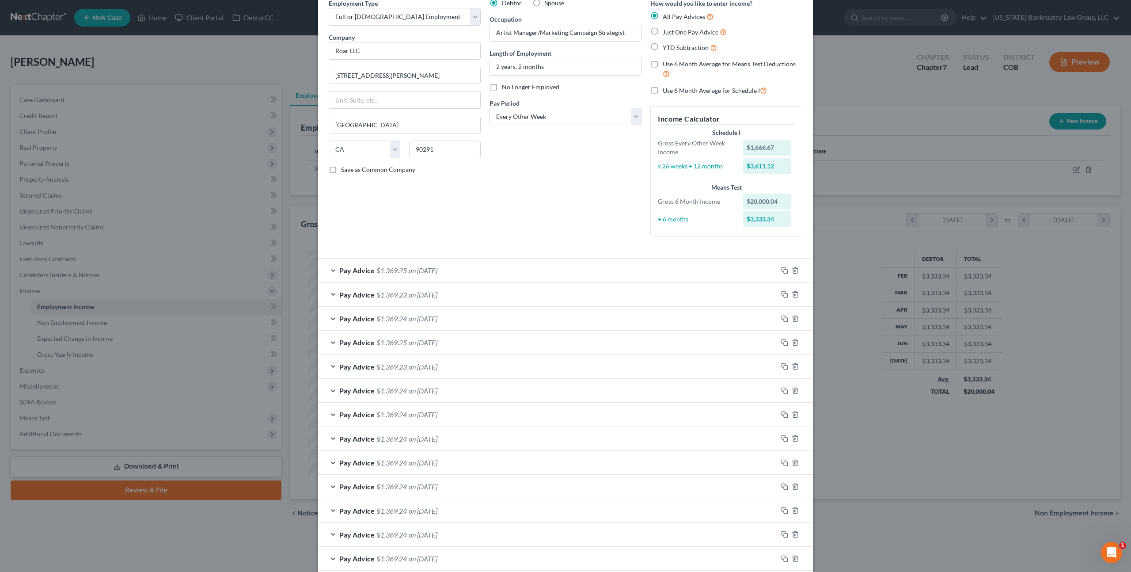
scroll to position [0, 0]
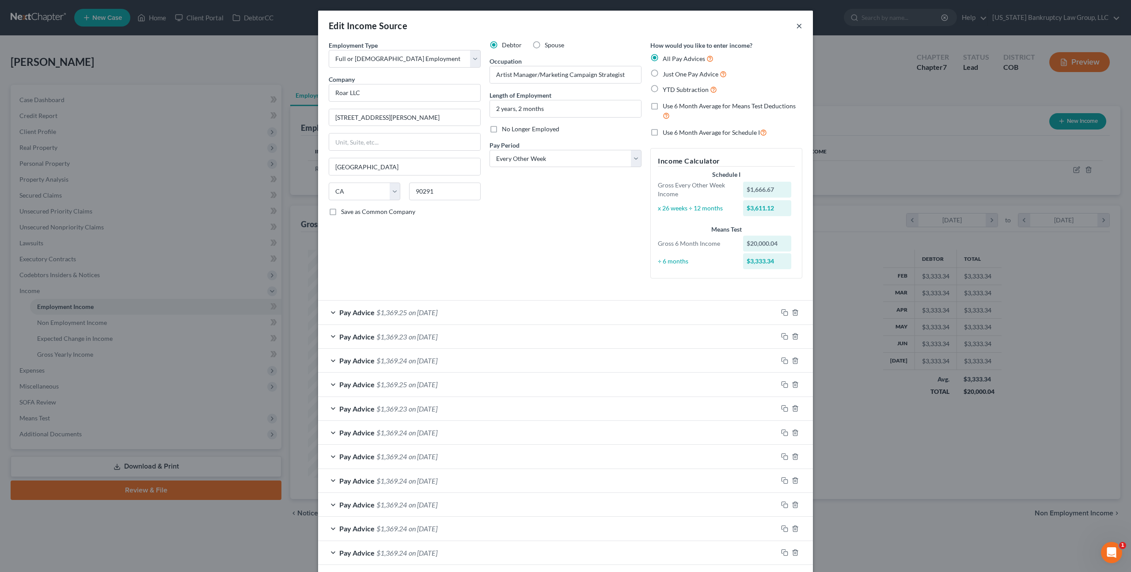
click at [799, 25] on button "×" at bounding box center [799, 25] width 6 height 11
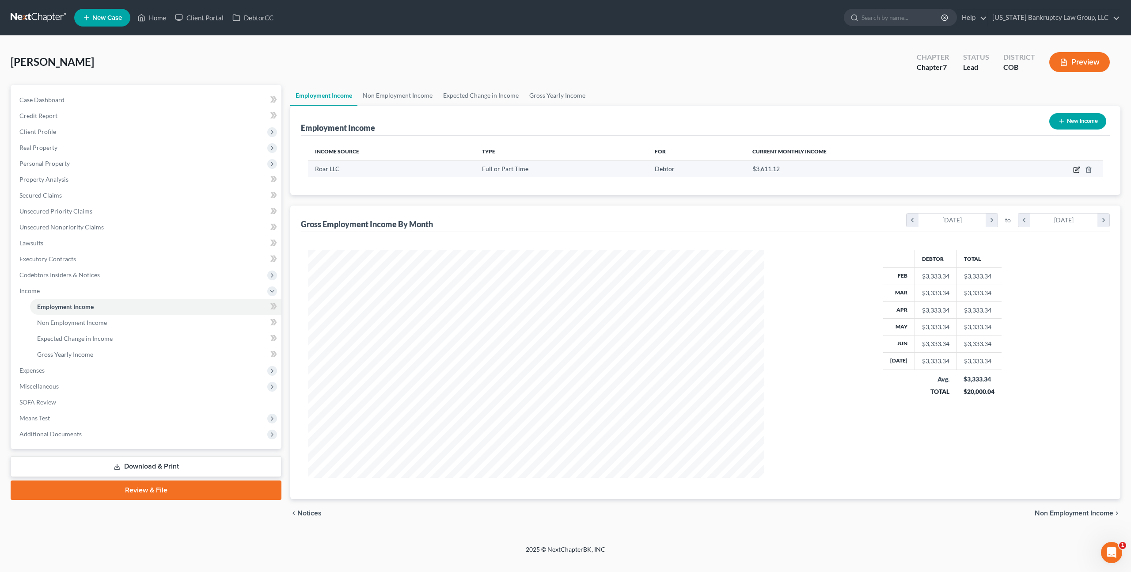
click at [1075, 167] on icon "button" at bounding box center [1076, 169] width 7 height 7
select select "0"
select select "4"
select select "2"
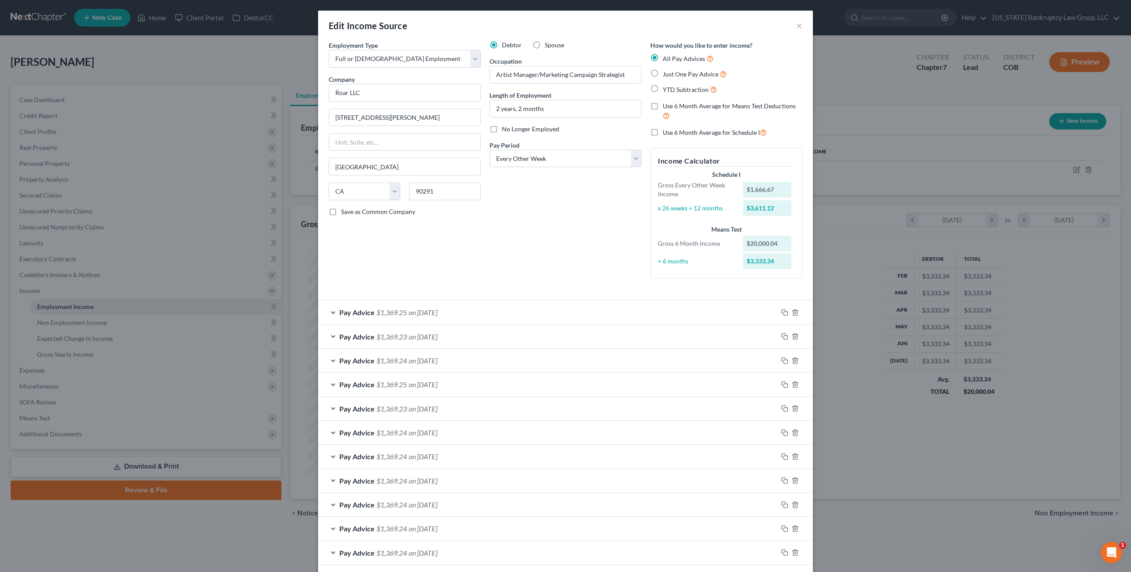
click at [573, 316] on div "Pay Advice $1,369.25 on [DATE]" at bounding box center [547, 311] width 459 height 23
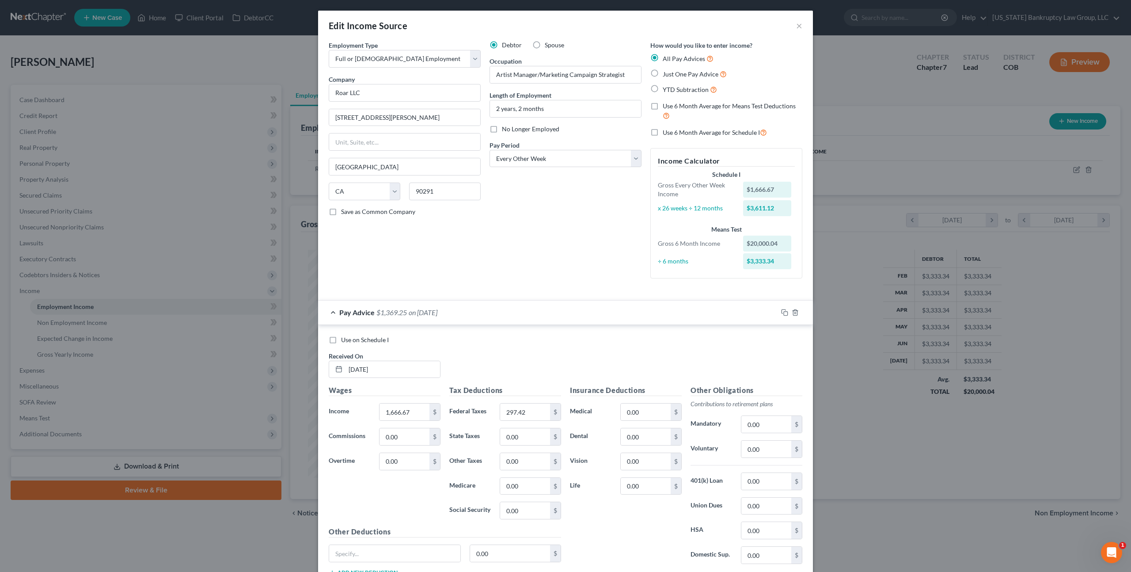
click at [803, 23] on div "Edit Income Source ×" at bounding box center [565, 26] width 495 height 30
click at [799, 23] on button "×" at bounding box center [799, 25] width 6 height 11
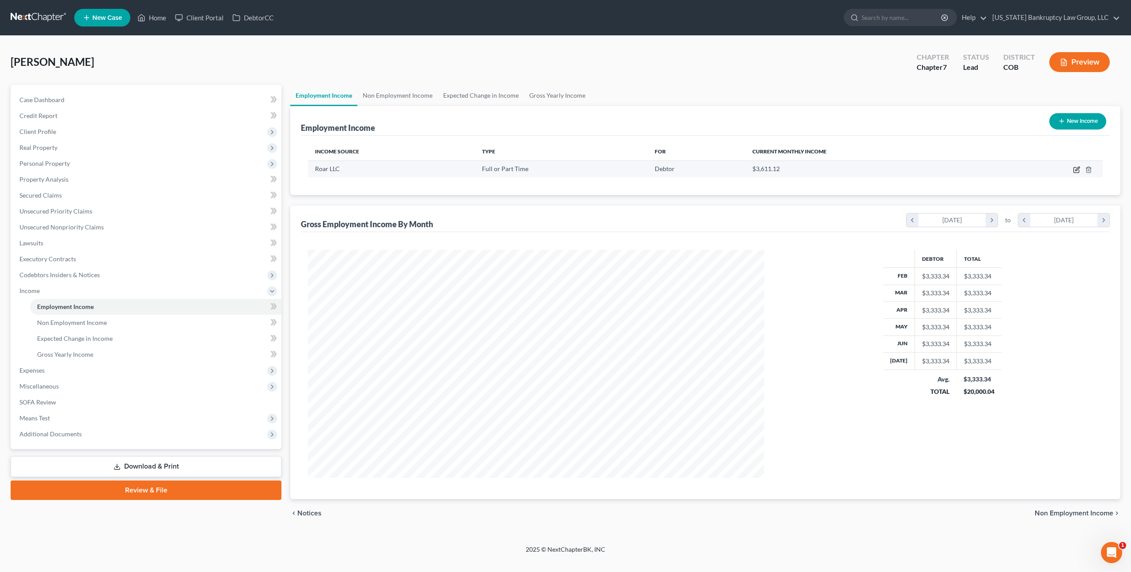
click at [1078, 170] on icon "button" at bounding box center [1076, 169] width 7 height 7
select select "0"
select select "4"
select select "2"
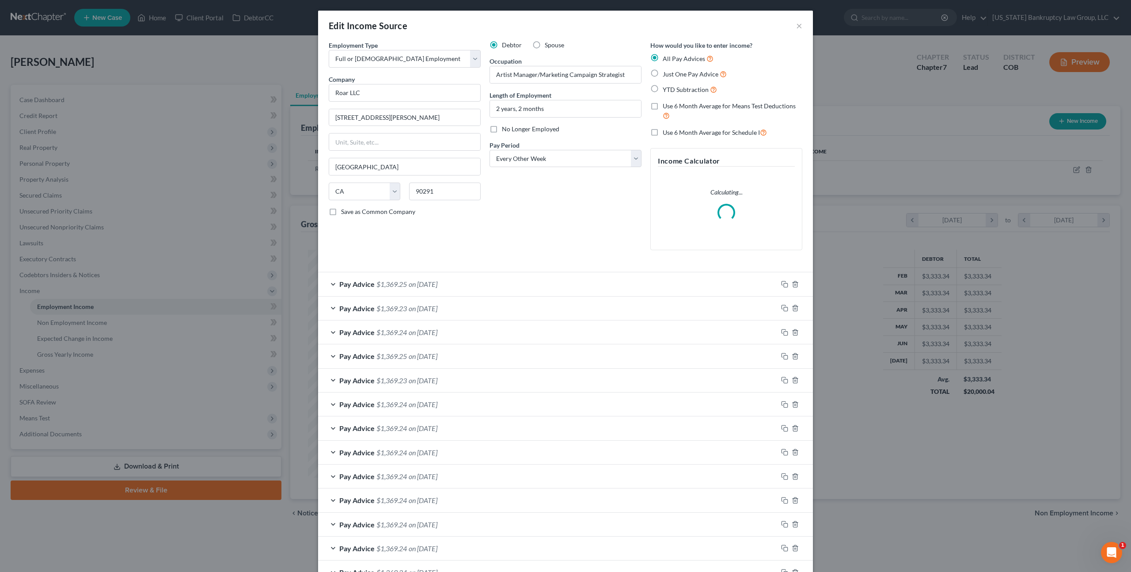
click at [663, 132] on label "Use 6 Month Average for Schedule I" at bounding box center [715, 132] width 104 height 10
click at [666, 132] on input "Use 6 Month Average for Schedule I" at bounding box center [669, 130] width 6 height 6
checkbox input "true"
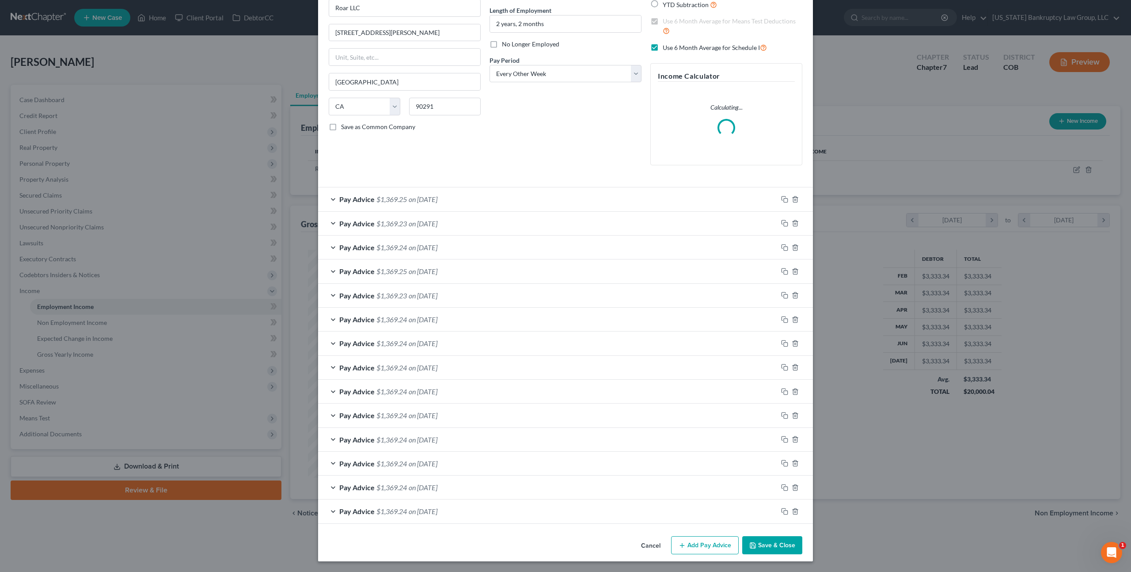
click at [755, 545] on icon "button" at bounding box center [752, 544] width 5 height 5
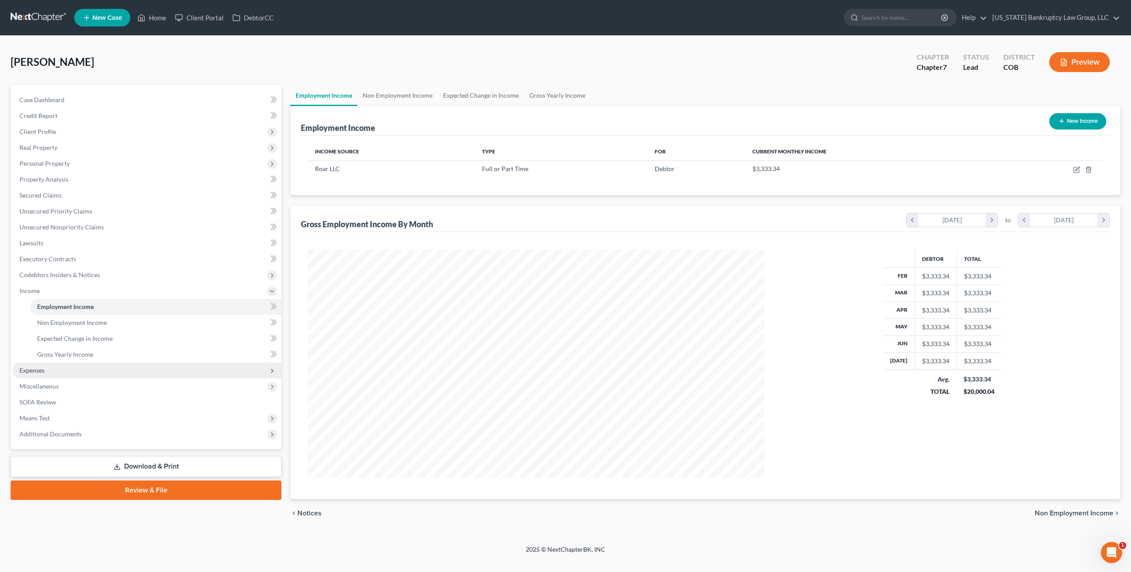
click at [46, 365] on span "Expenses" at bounding box center [146, 370] width 269 height 16
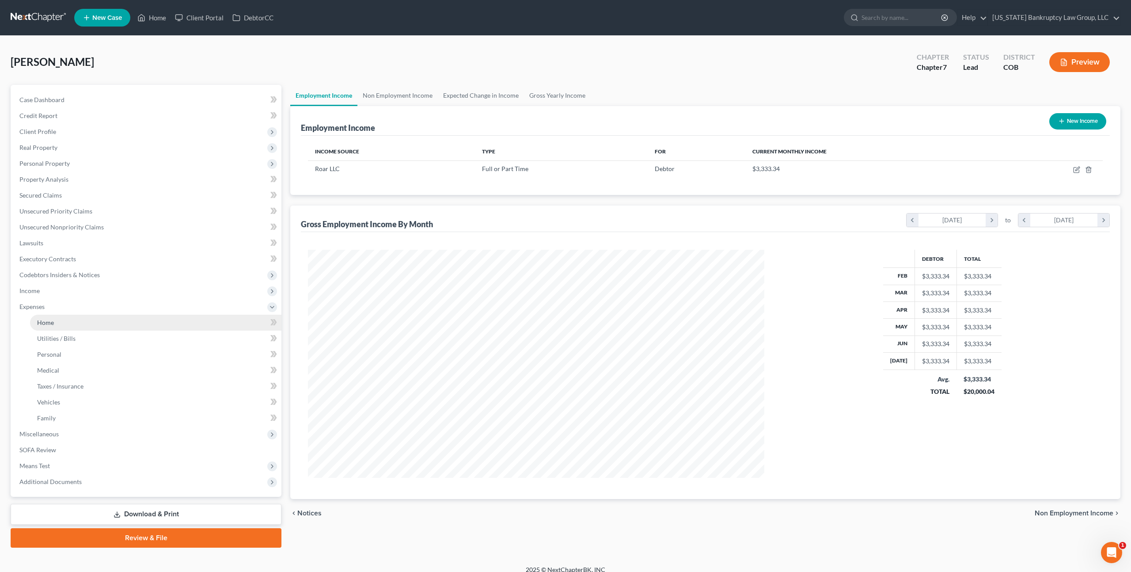
click at [49, 325] on span "Home" at bounding box center [45, 322] width 17 height 8
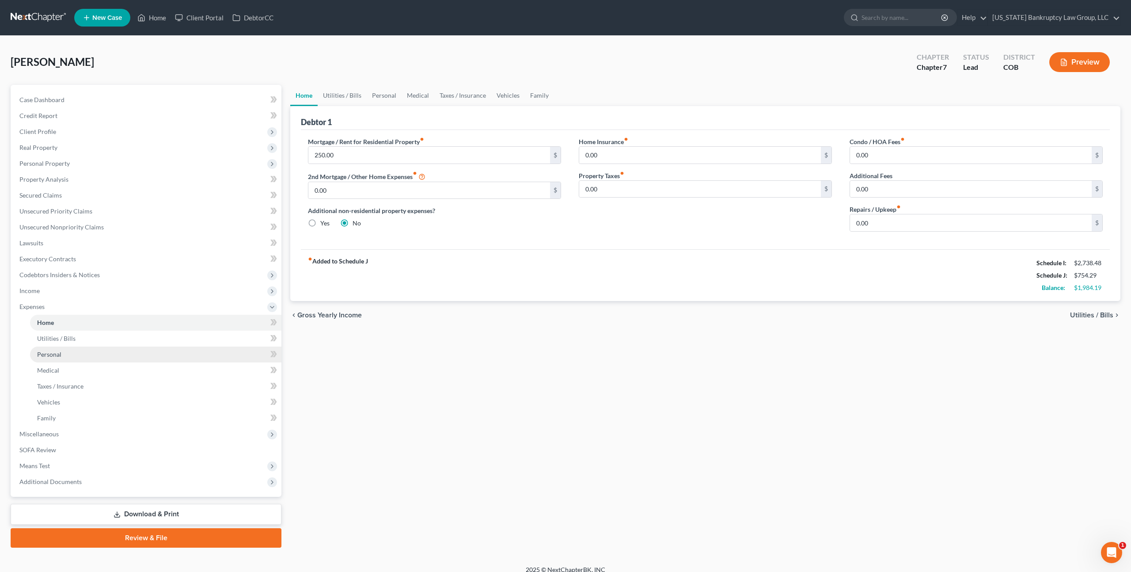
click at [58, 355] on span "Personal" at bounding box center [49, 354] width 24 height 8
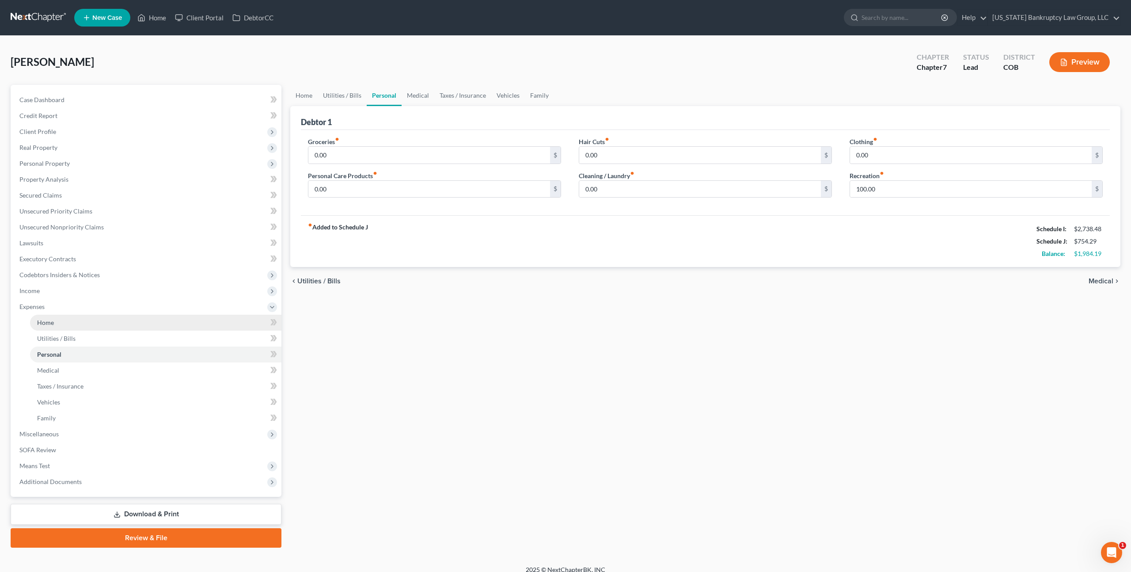
click at [52, 321] on span "Home" at bounding box center [45, 322] width 17 height 8
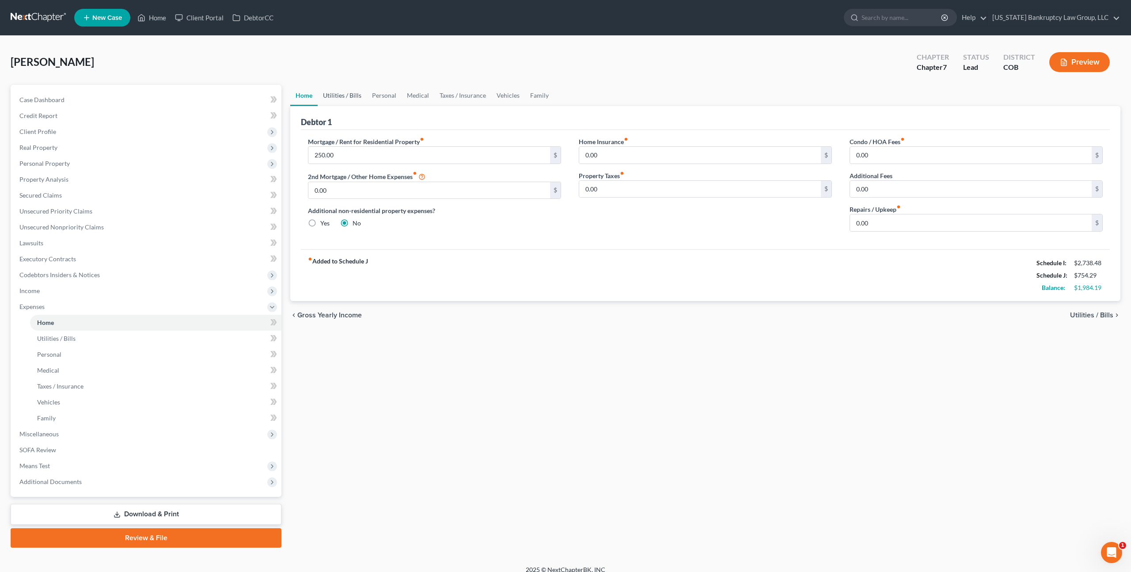
click at [347, 95] on link "Utilities / Bills" at bounding box center [342, 95] width 49 height 21
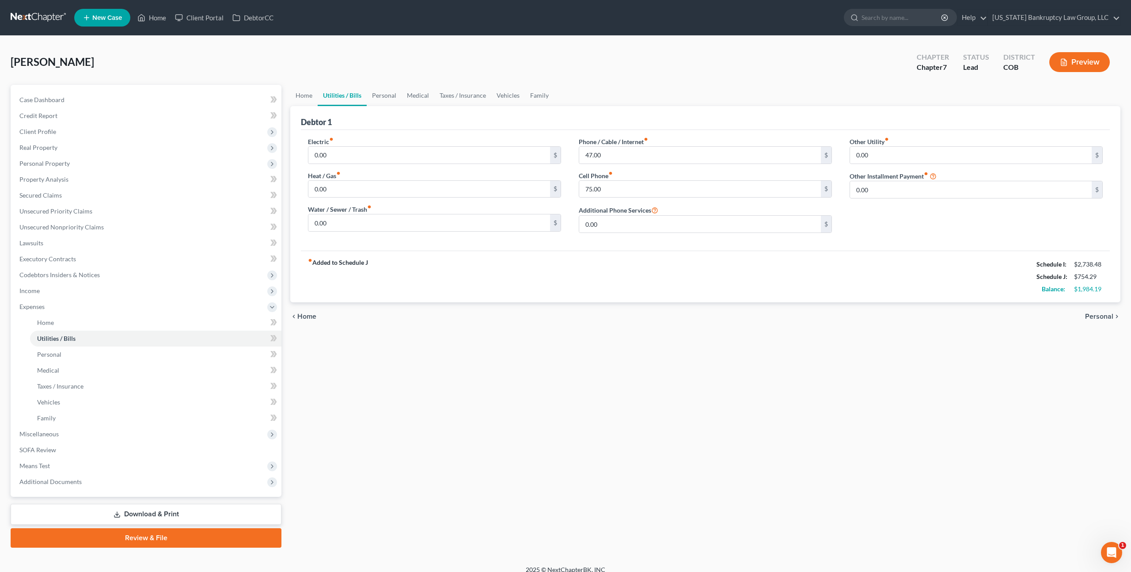
click at [349, 77] on div "[PERSON_NAME] Upgraded Chapter Chapter 7 Status Lead District COB Preview" at bounding box center [566, 65] width 1110 height 38
click at [409, 96] on link "Medical" at bounding box center [418, 95] width 33 height 21
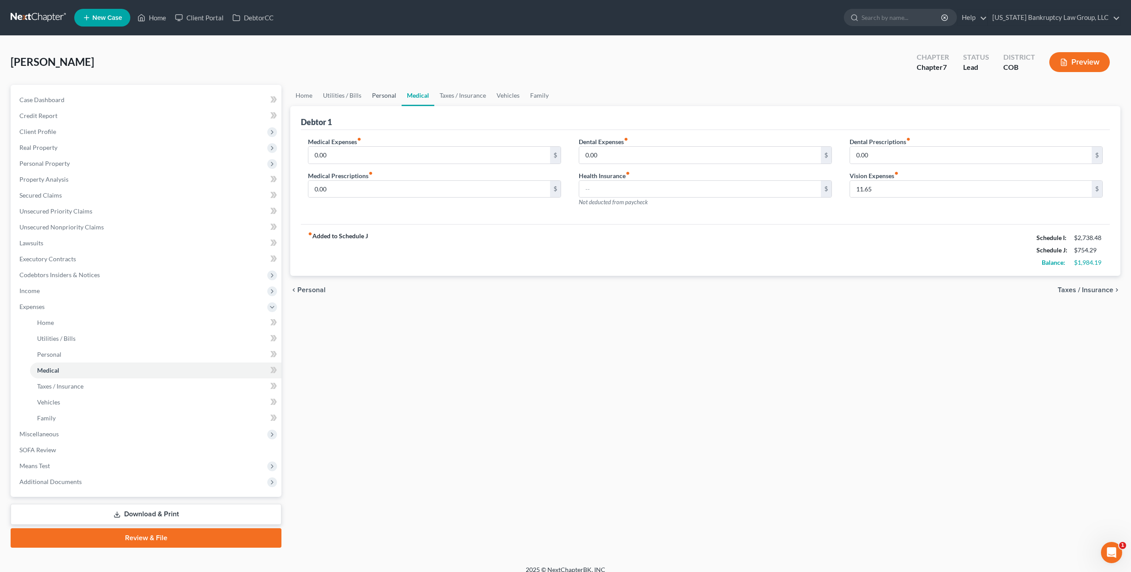
click at [383, 96] on link "Personal" at bounding box center [384, 95] width 35 height 21
